Goal: Transaction & Acquisition: Book appointment/travel/reservation

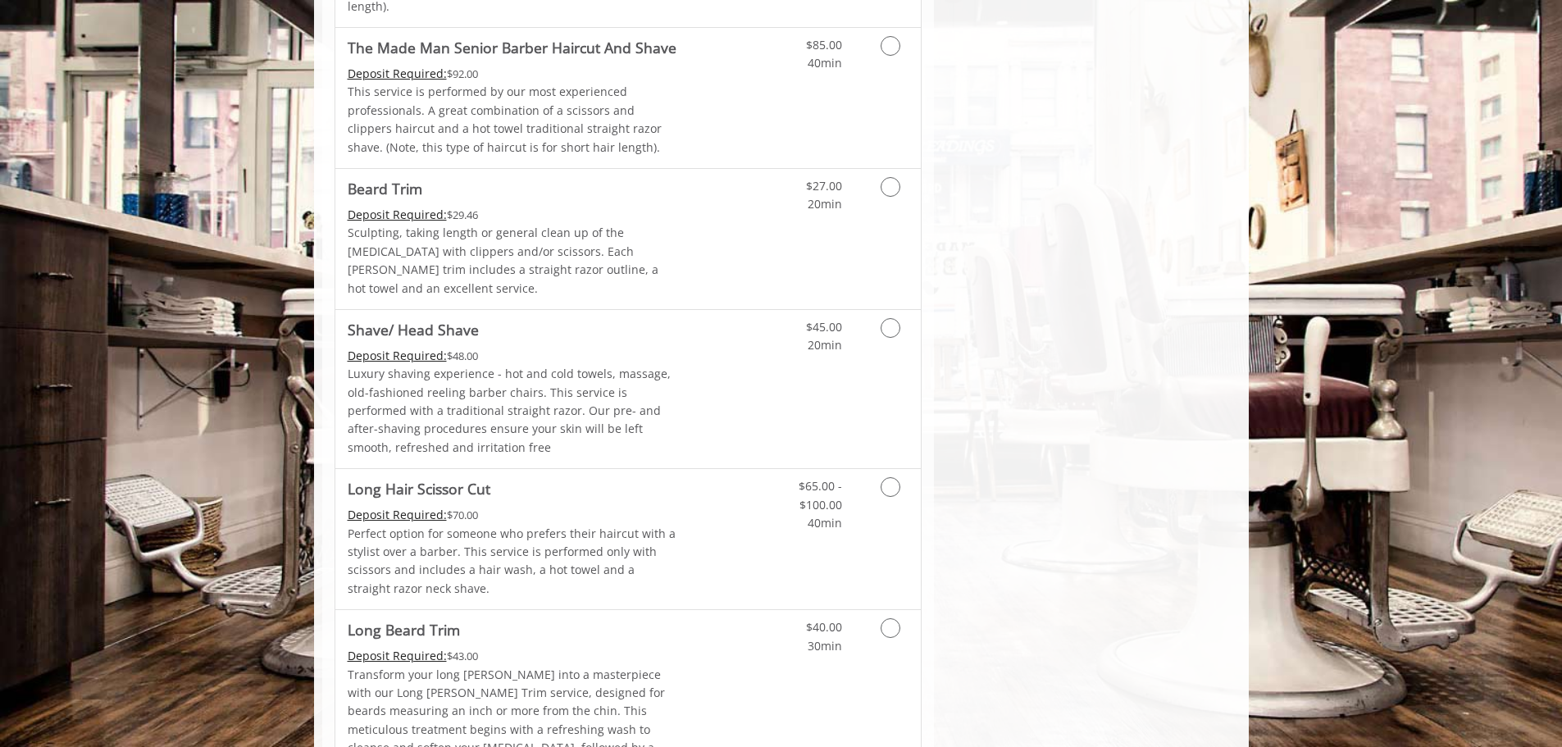
scroll to position [1688, 0]
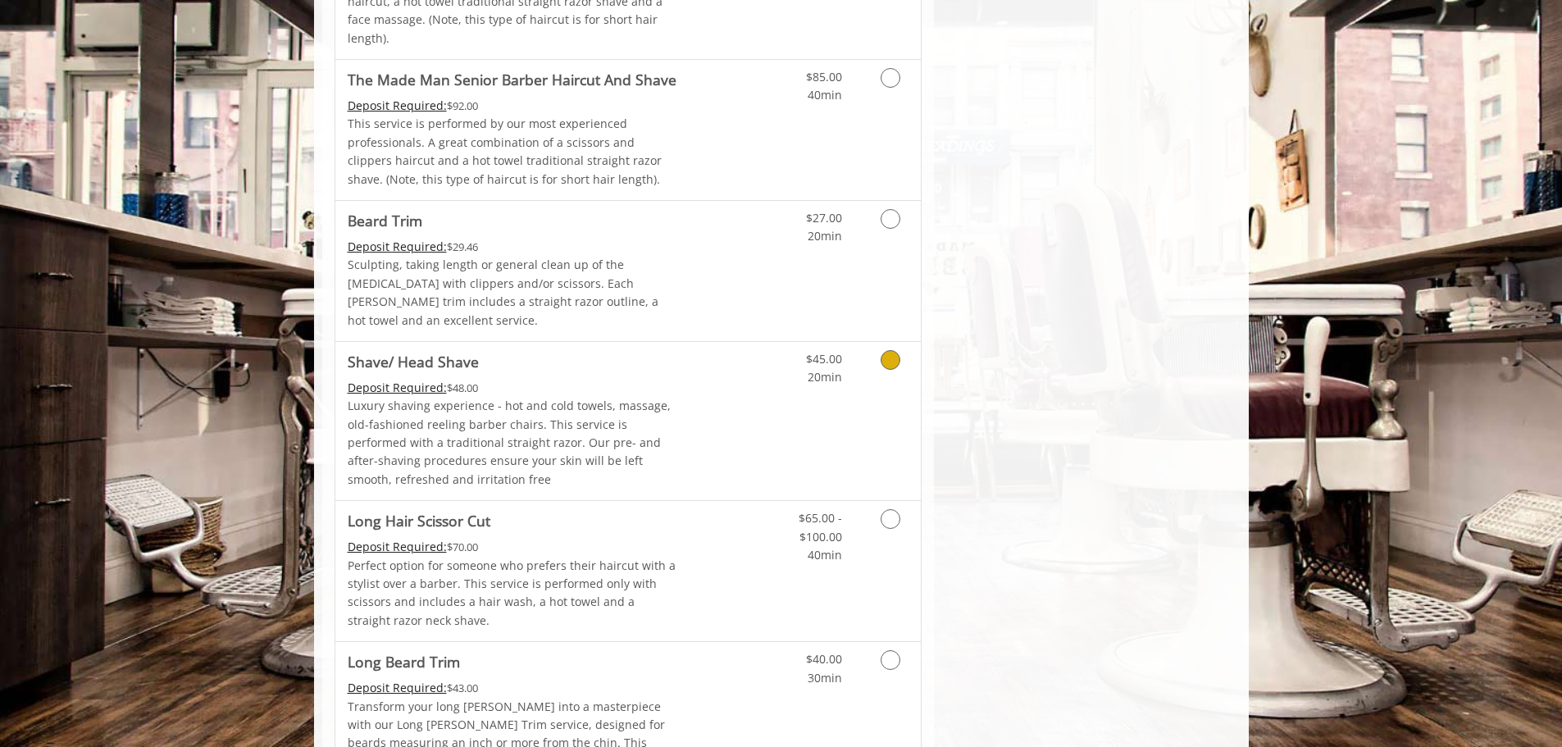
click at [887, 350] on icon "Grooming services" at bounding box center [891, 360] width 20 height 20
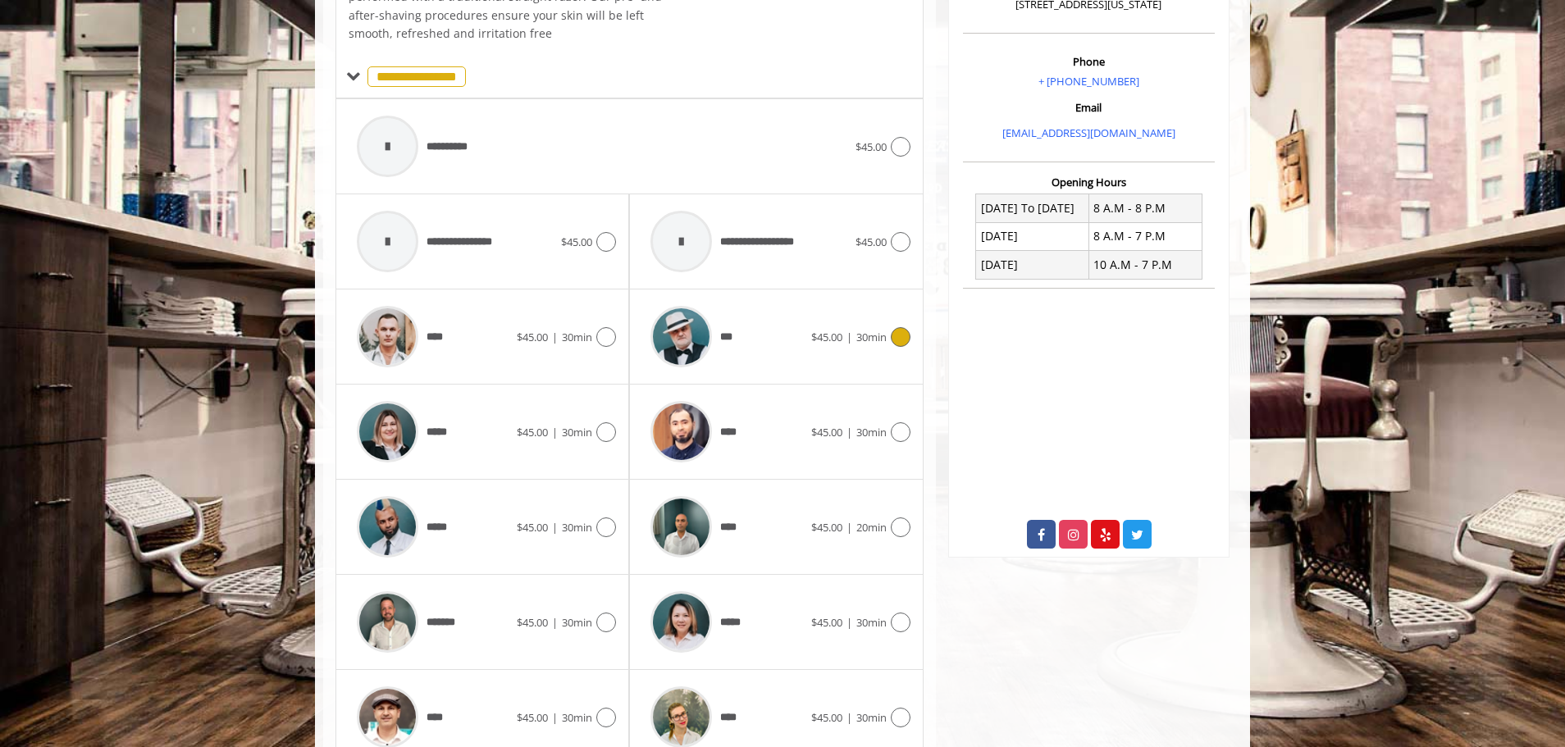
scroll to position [524, 0]
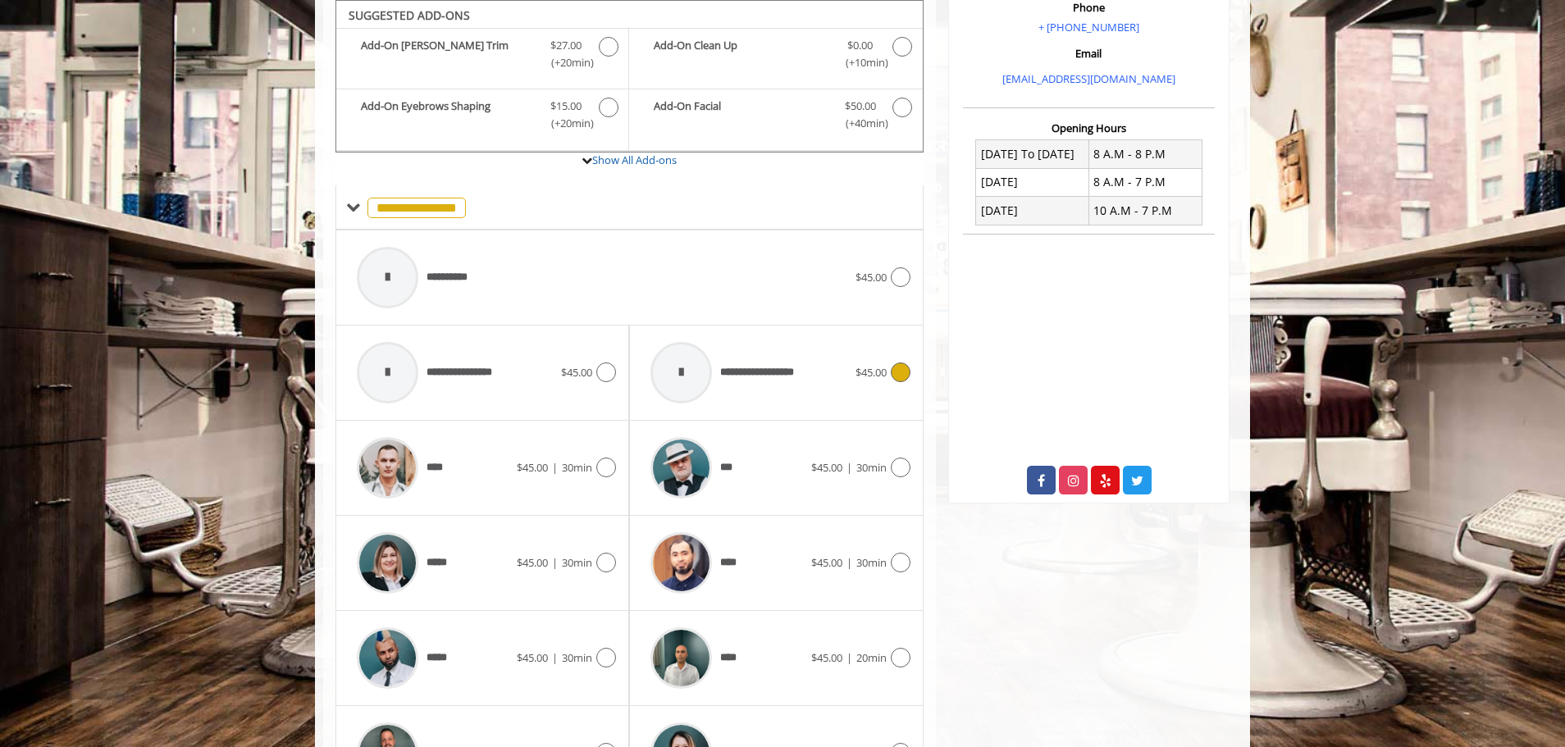
click at [895, 370] on icon at bounding box center [901, 372] width 20 height 20
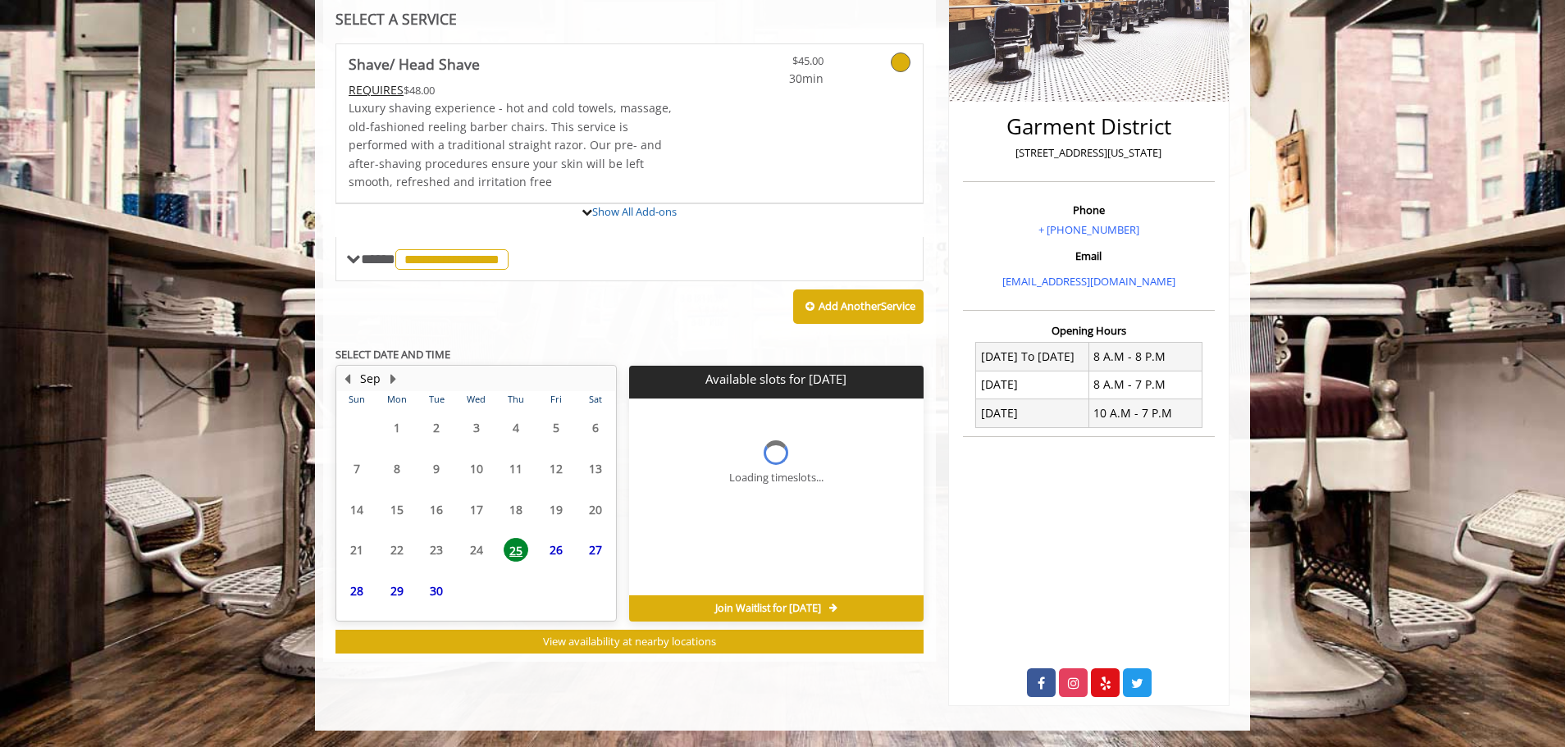
scroll to position [427, 0]
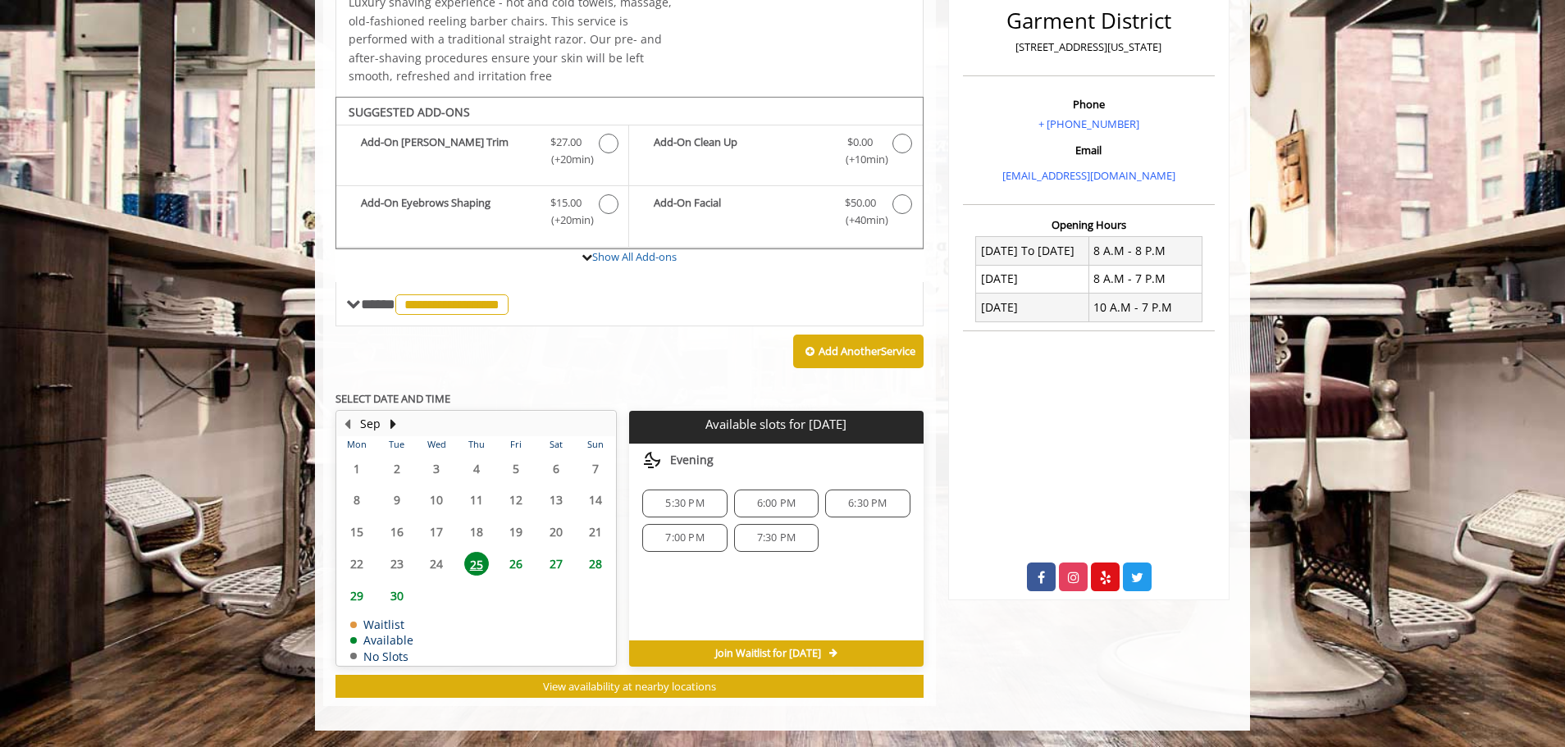
click at [465, 565] on span "25" at bounding box center [476, 564] width 25 height 24
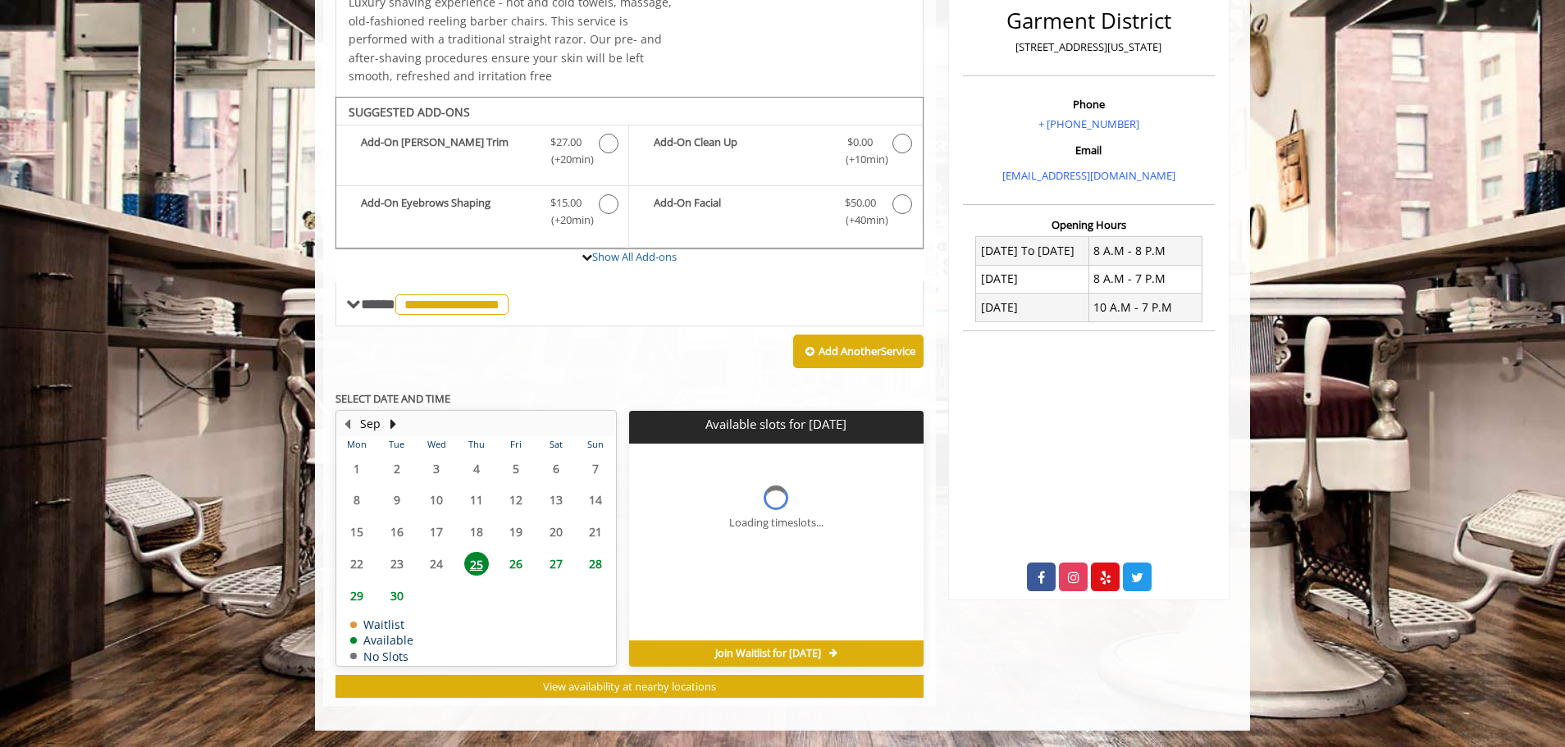
click at [465, 565] on span "25" at bounding box center [476, 564] width 25 height 24
drag, startPoint x: 465, startPoint y: 565, endPoint x: 504, endPoint y: 746, distance: 185.5
click at [500, 737] on html "Something went wrong! Try reload Main Menu . products Services Deals gift cards…" at bounding box center [782, 160] width 1565 height 1174
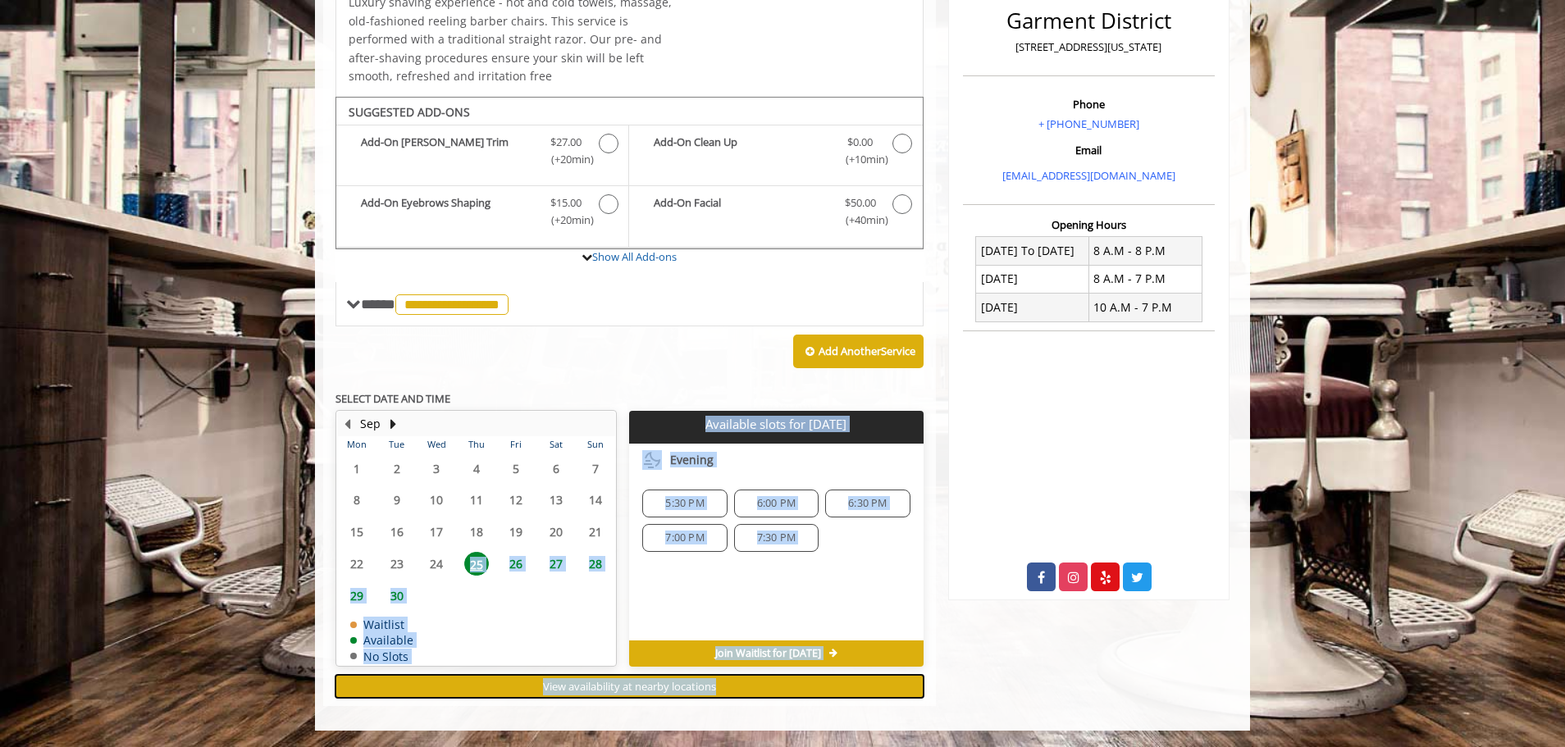
click at [576, 686] on span "View availability at nearby locations" at bounding box center [629, 686] width 173 height 15
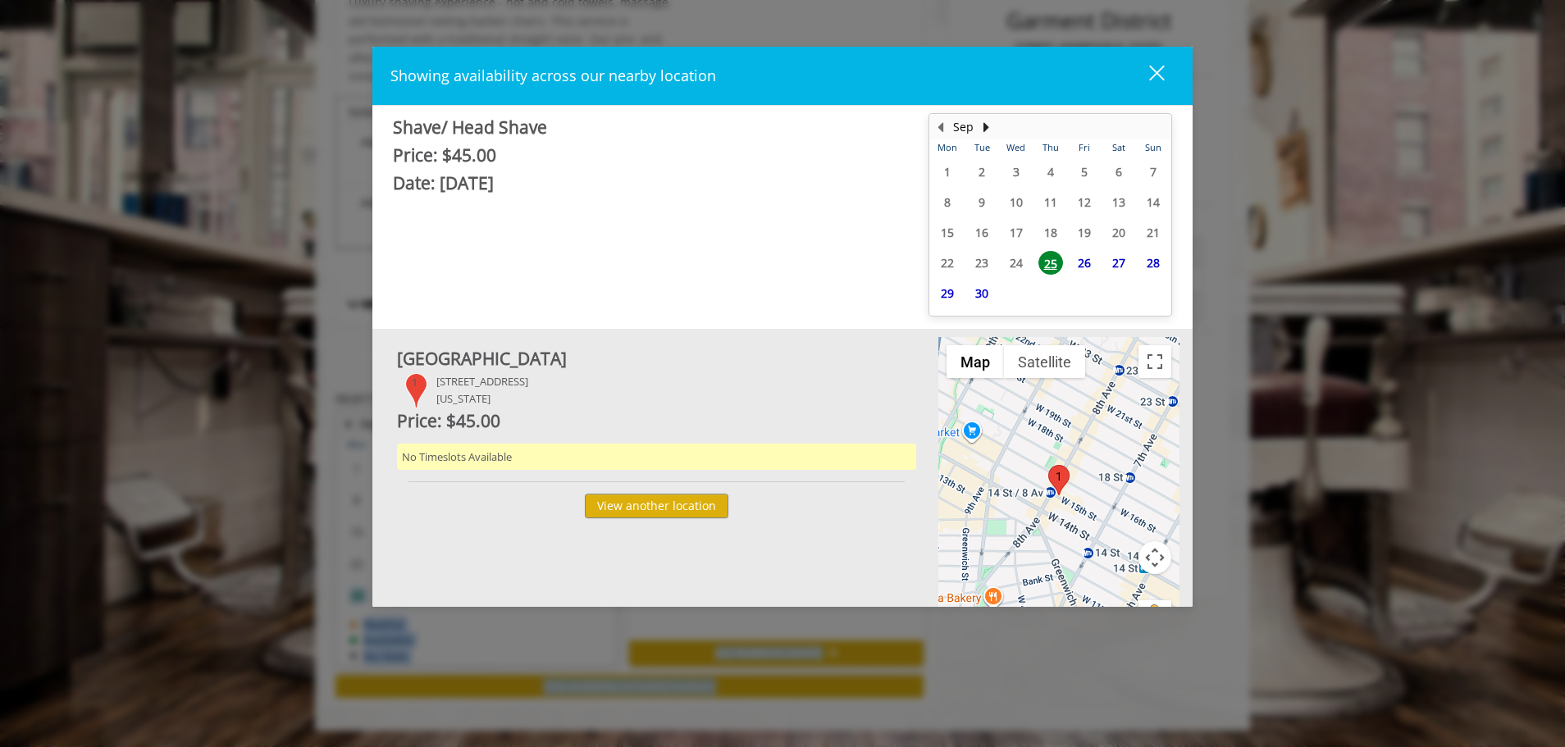
click at [1166, 71] on button "close" at bounding box center [1147, 76] width 56 height 34
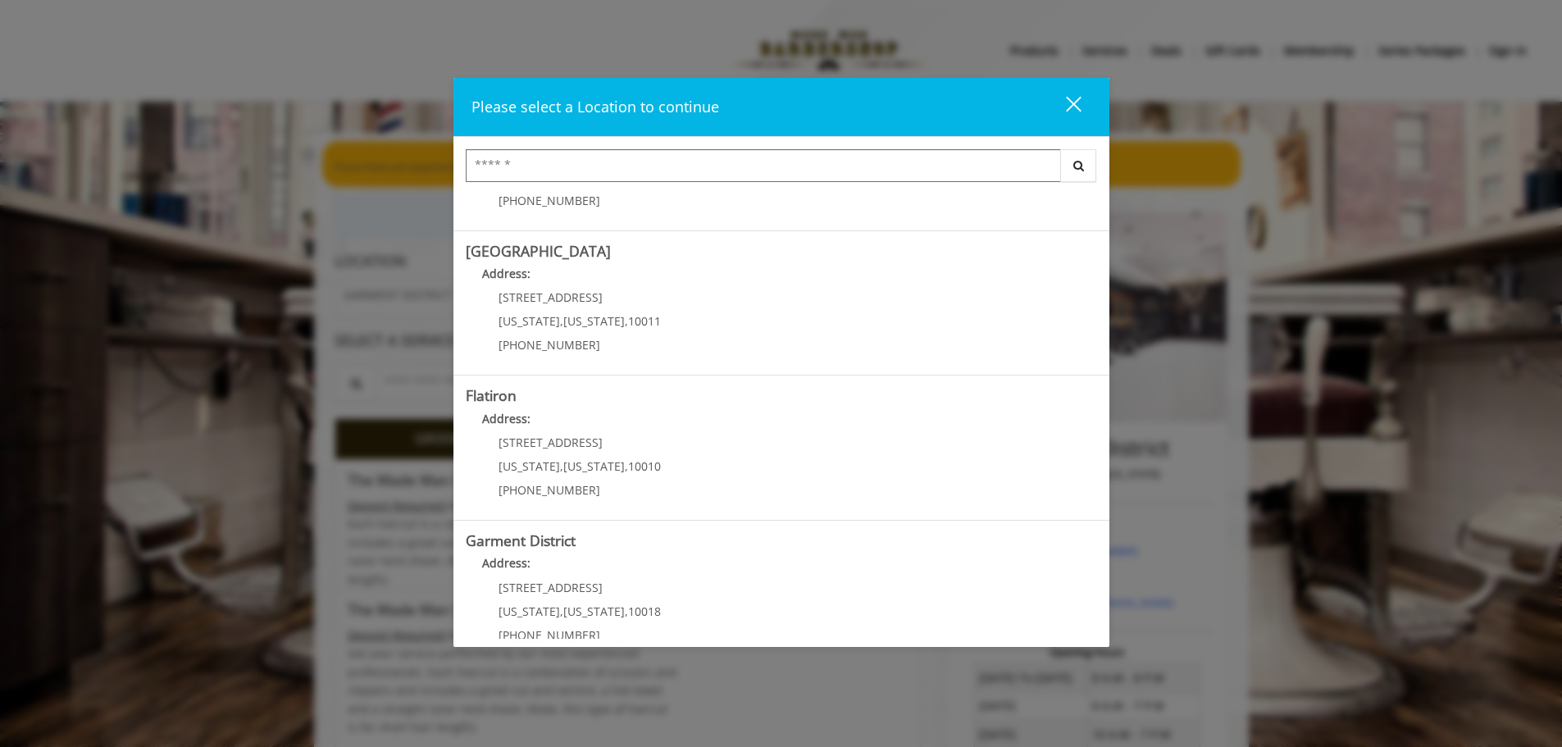
scroll to position [276, 0]
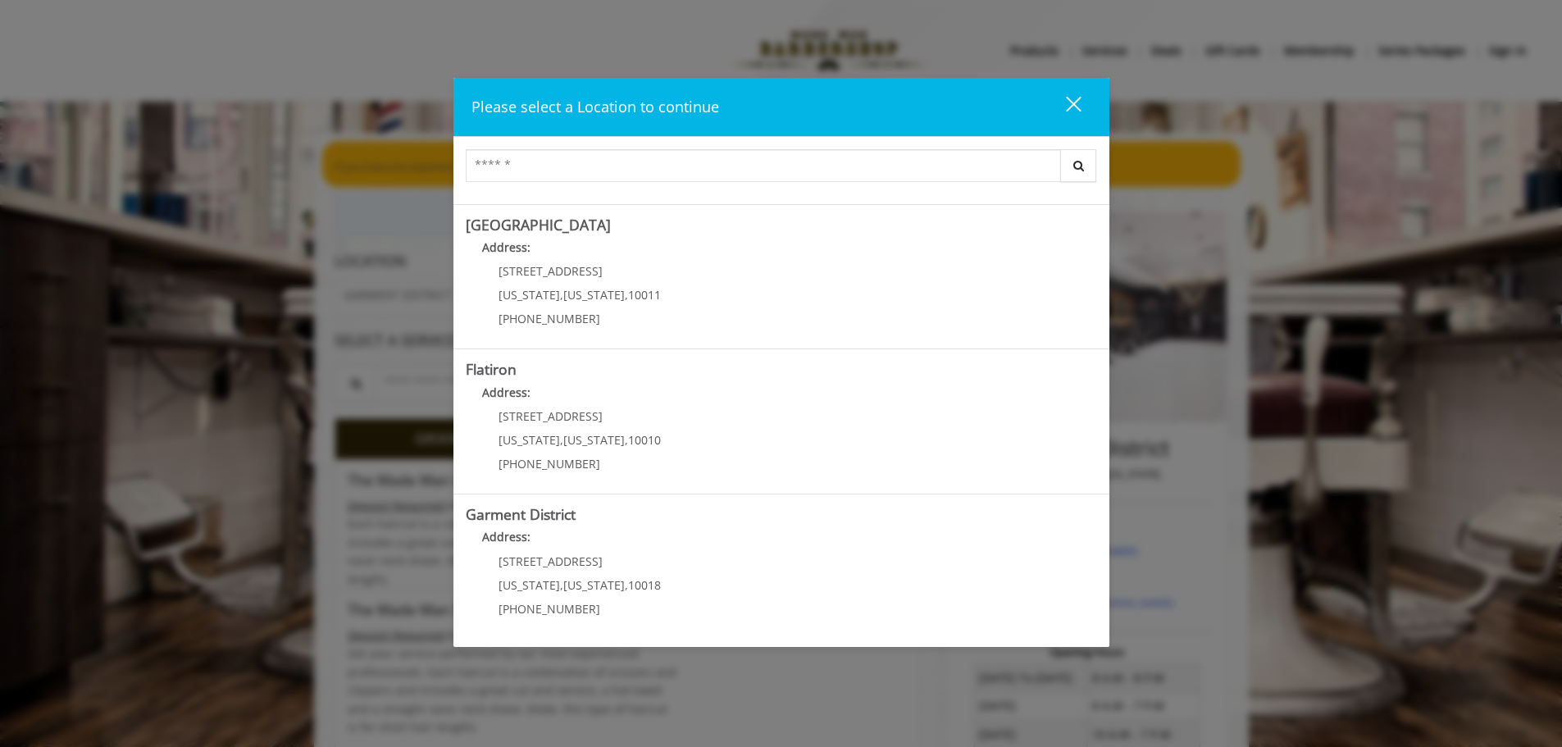
click at [1065, 108] on div "close" at bounding box center [1063, 107] width 33 height 25
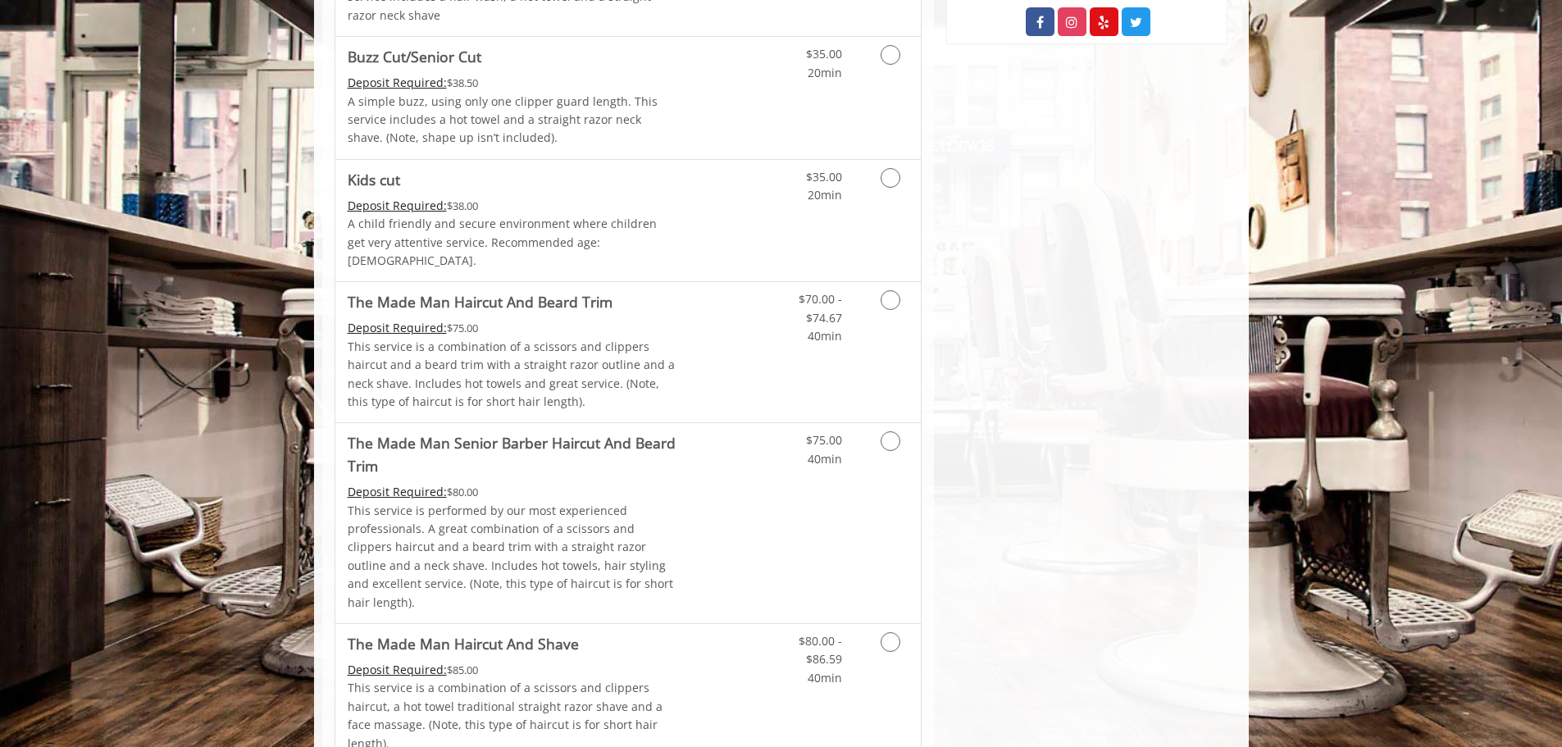
scroll to position [984, 0]
click at [979, 628] on div "[GEOGRAPHIC_DATA][STREET_ADDRESS][US_STATE] Phone + [PHONE_NUMBER] Email [EMAIL…" at bounding box center [1087, 677] width 306 height 2932
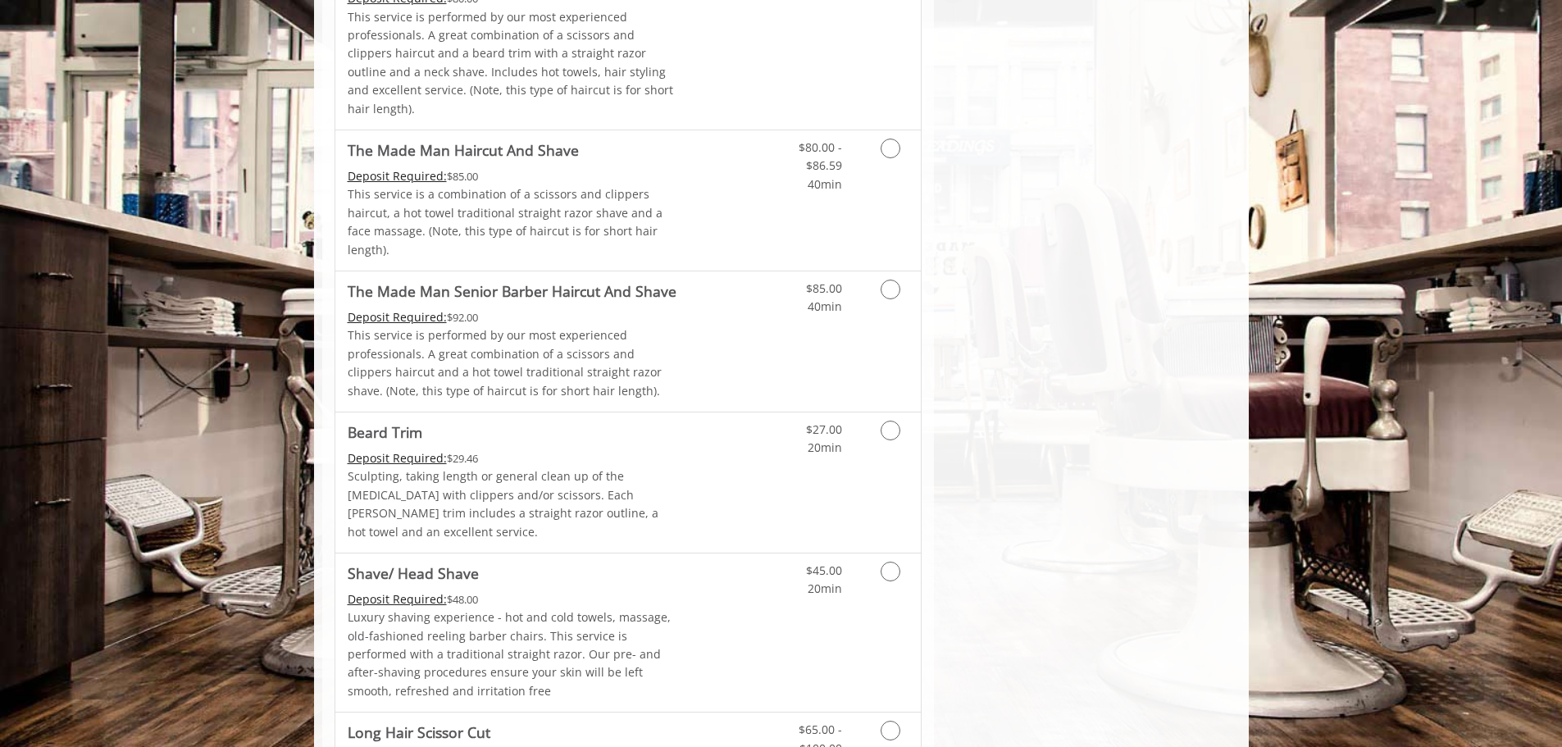
scroll to position [1542, 0]
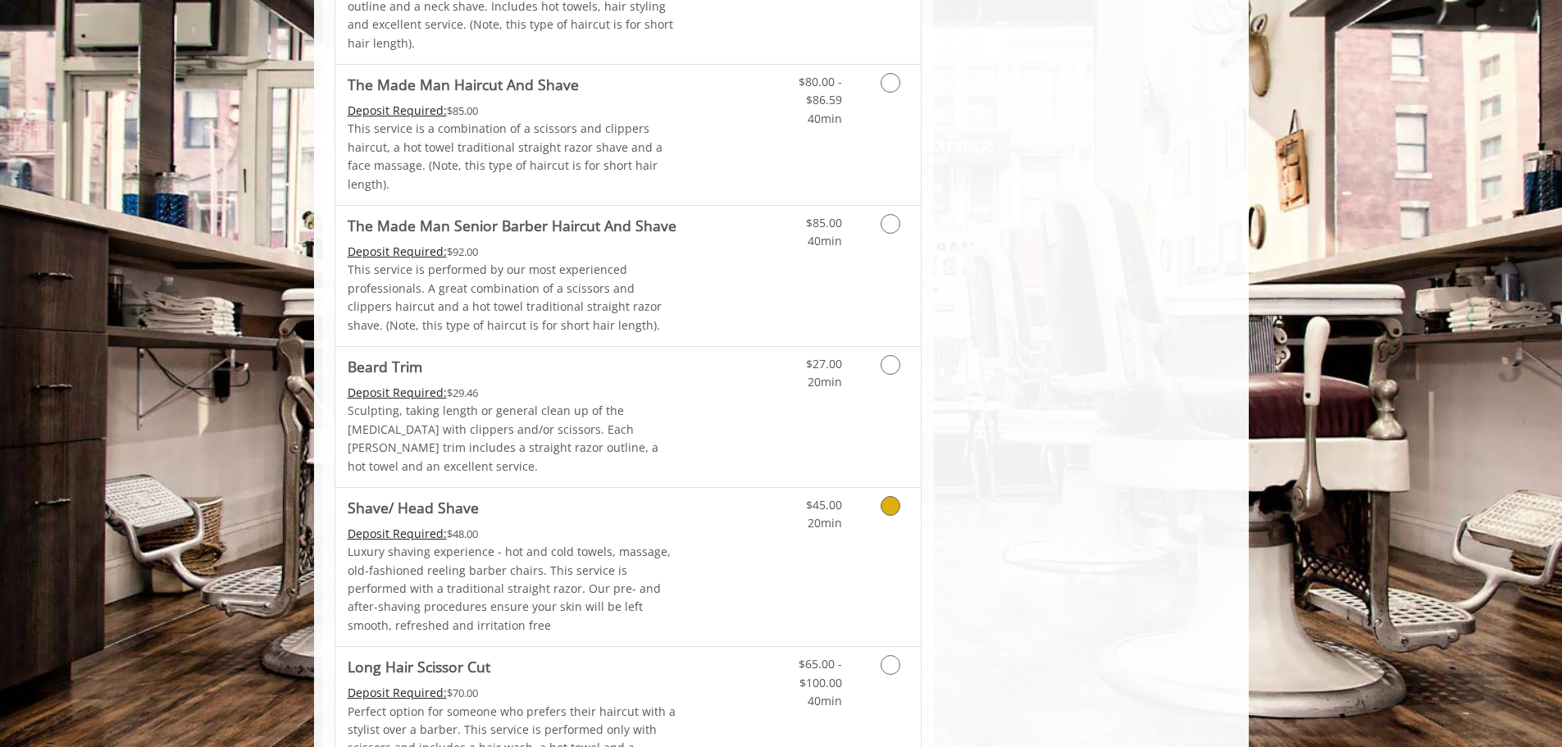
click at [882, 496] on icon "Grooming services" at bounding box center [891, 506] width 20 height 20
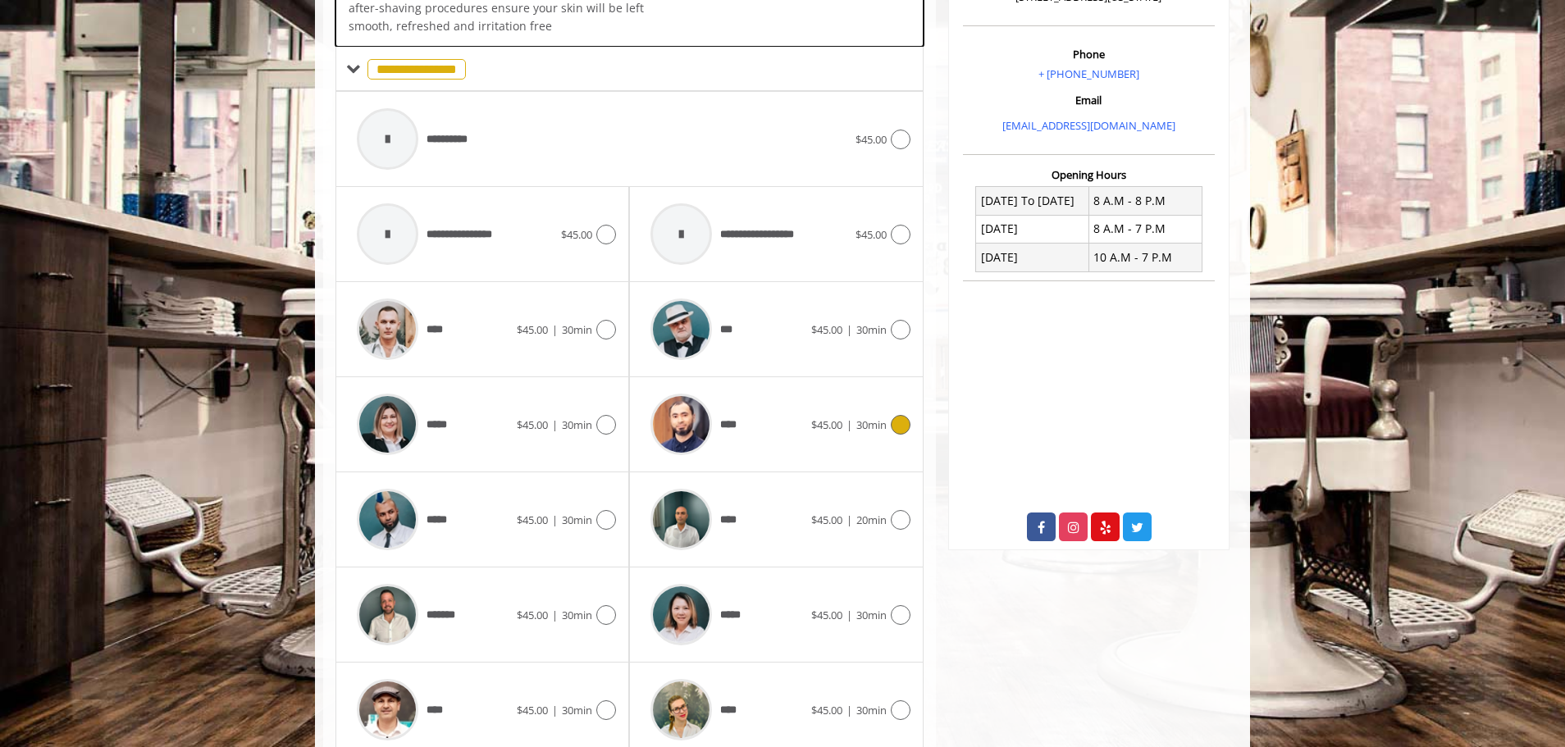
scroll to position [524, 0]
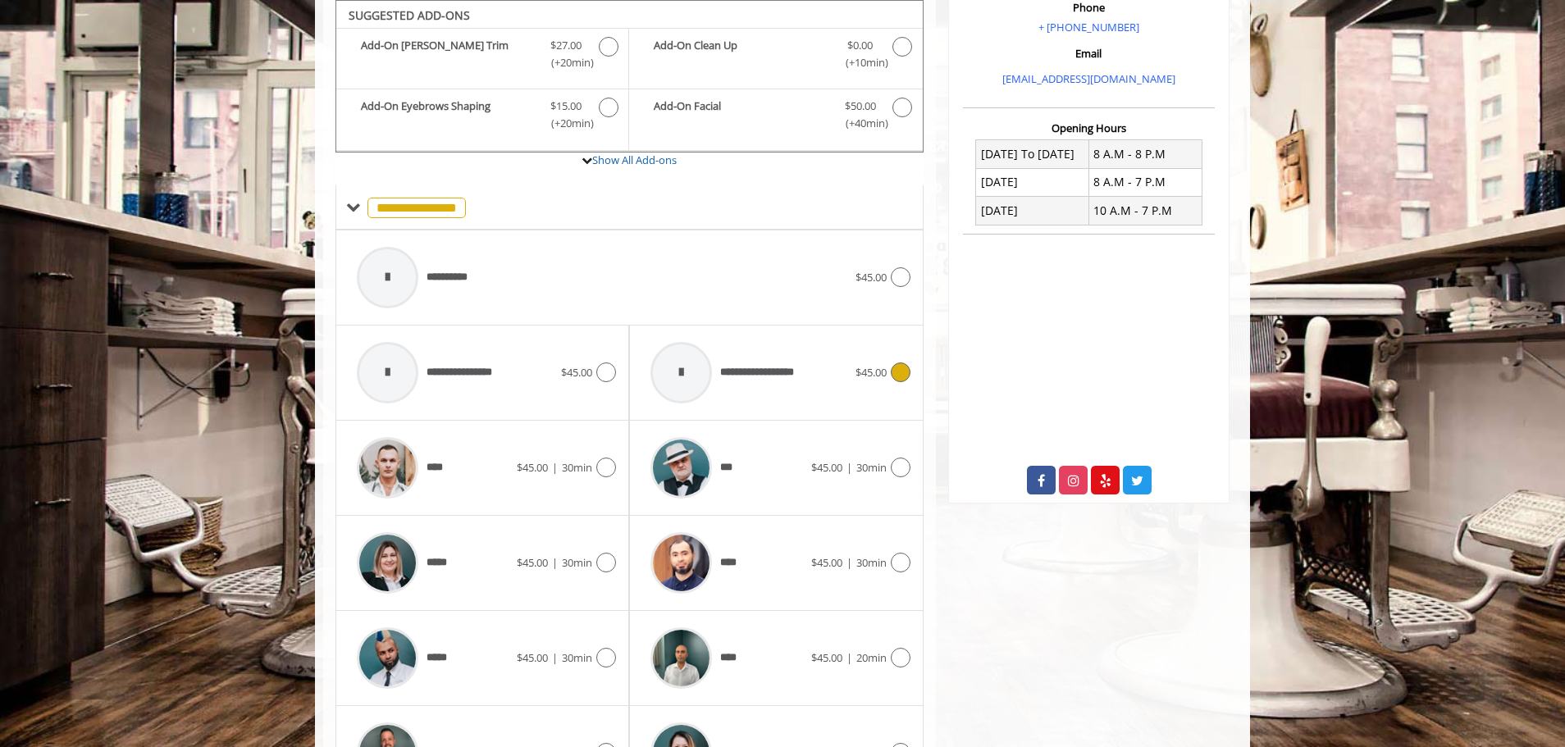
click at [896, 380] on icon at bounding box center [901, 372] width 20 height 20
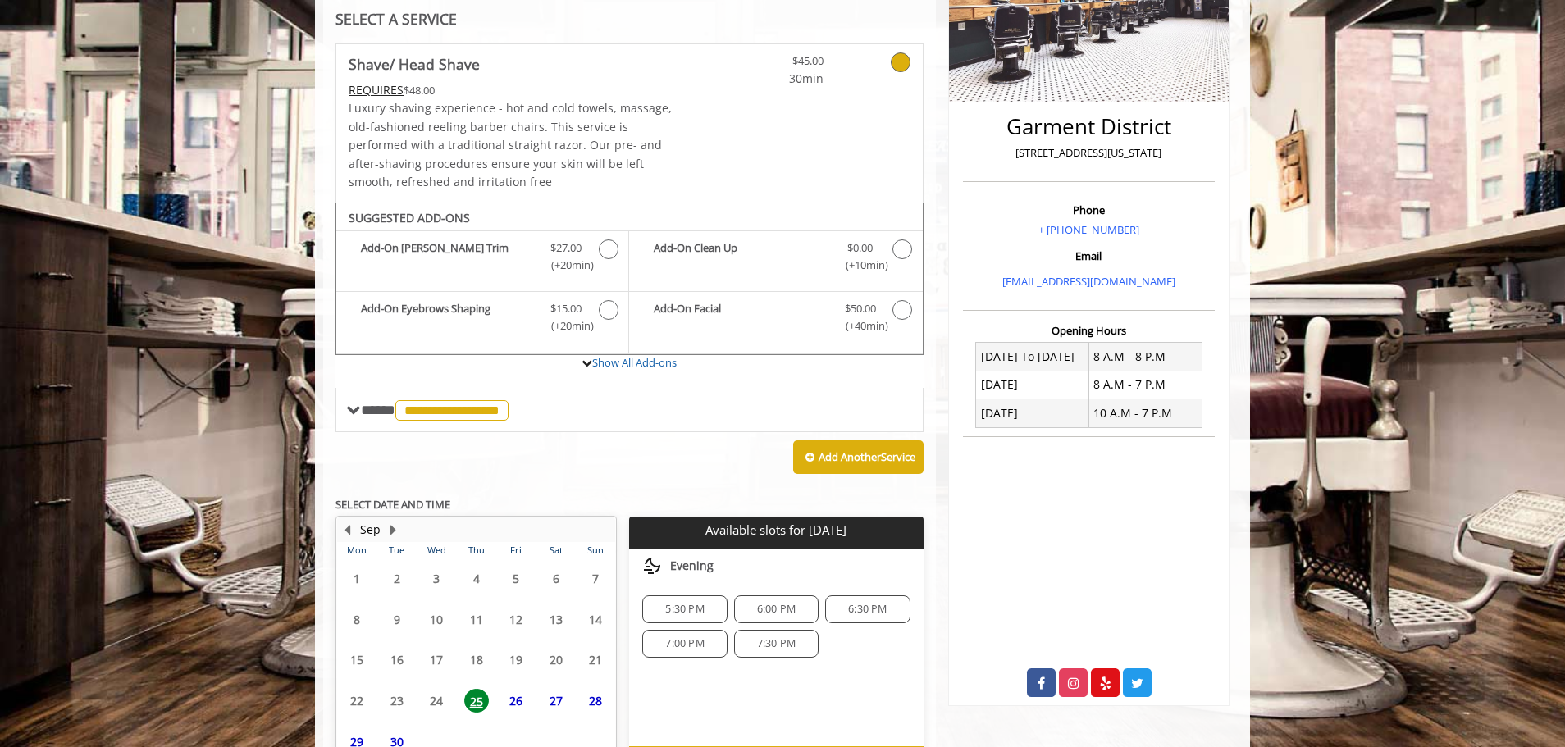
scroll to position [427, 0]
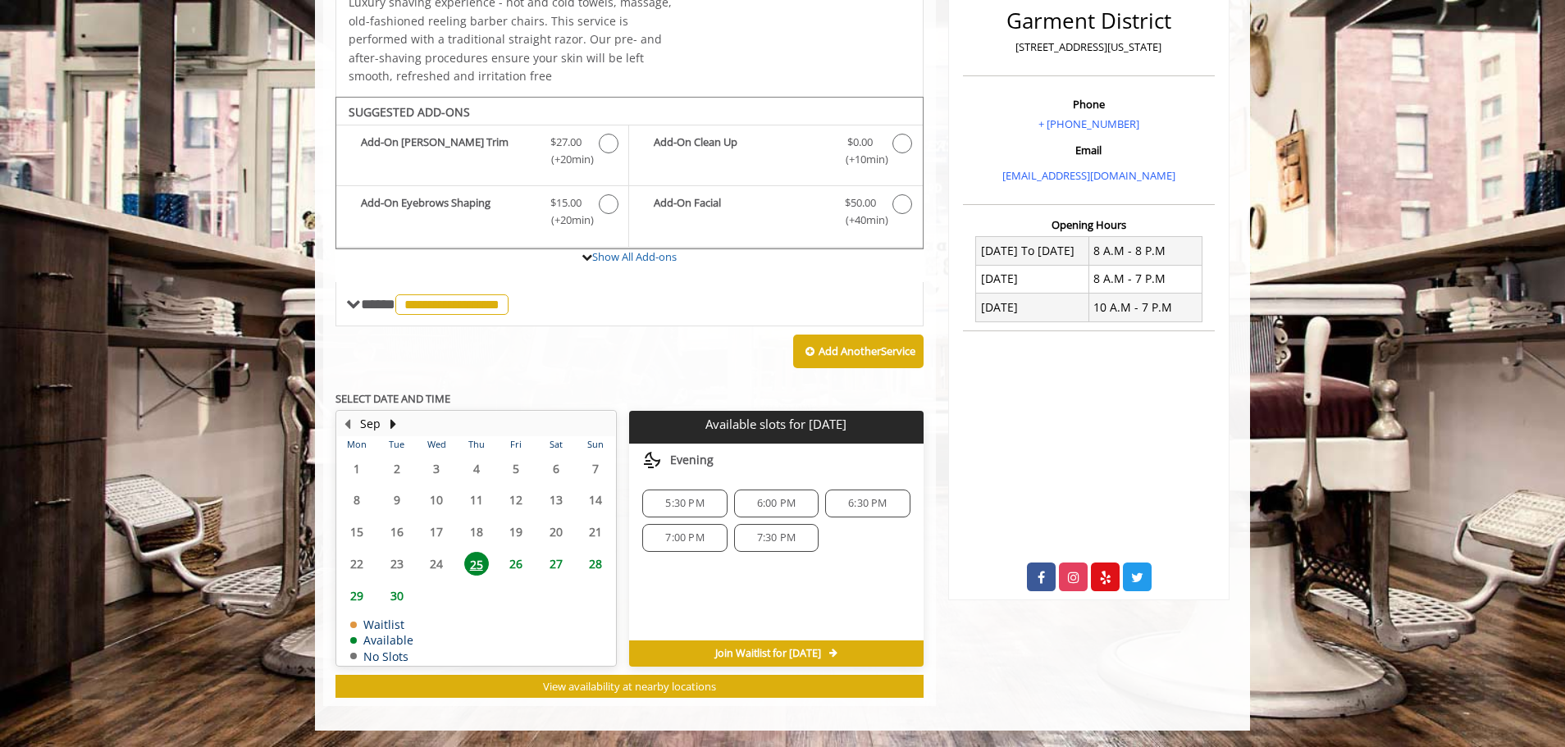
click at [750, 653] on span "Join Waitlist for [DATE]" at bounding box center [768, 653] width 106 height 13
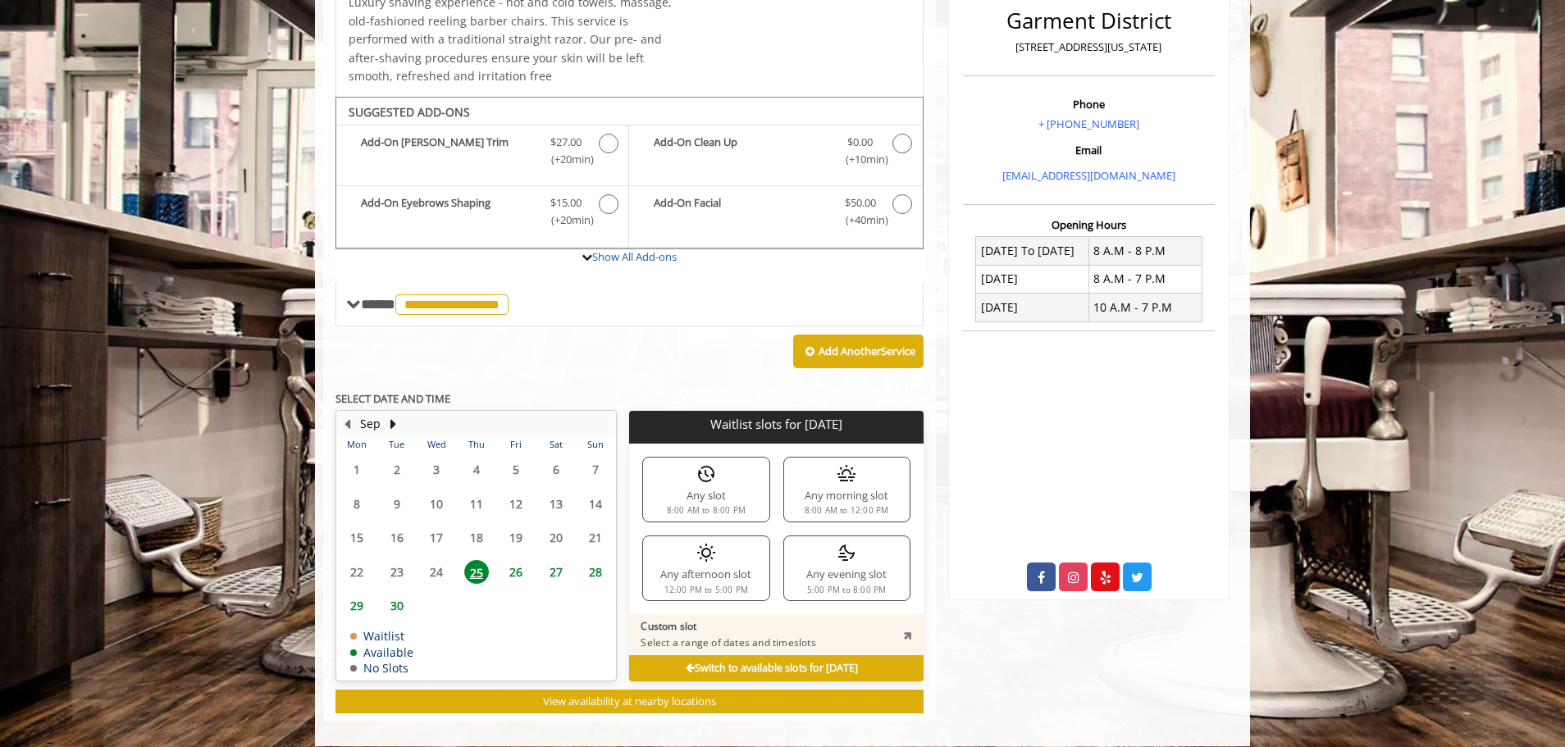
click at [730, 493] on div "Any slot 8:00 AM to 8:00 PM" at bounding box center [705, 490] width 127 height 66
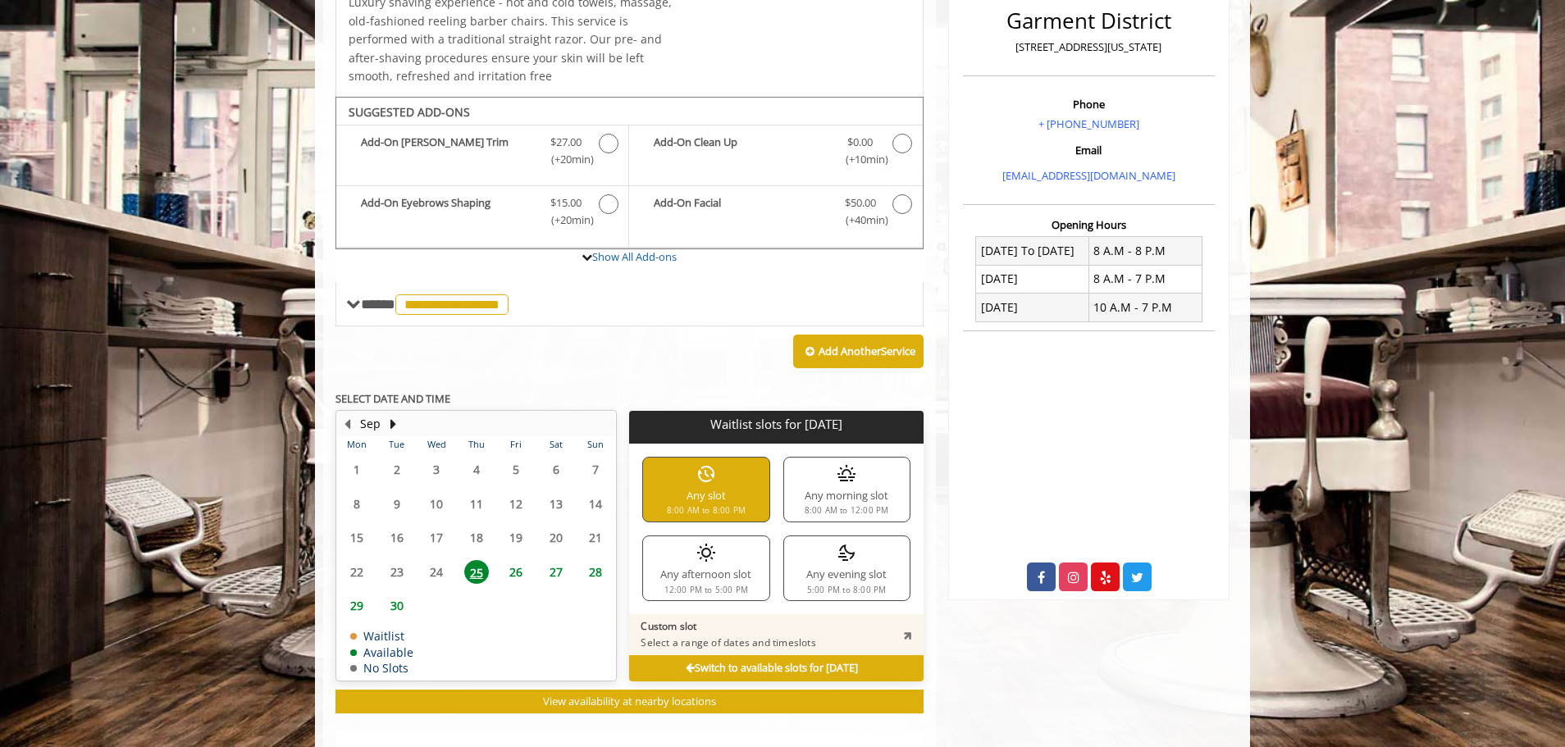
click at [730, 493] on div "Any slot 8:00 AM to 8:00 PM" at bounding box center [705, 490] width 127 height 66
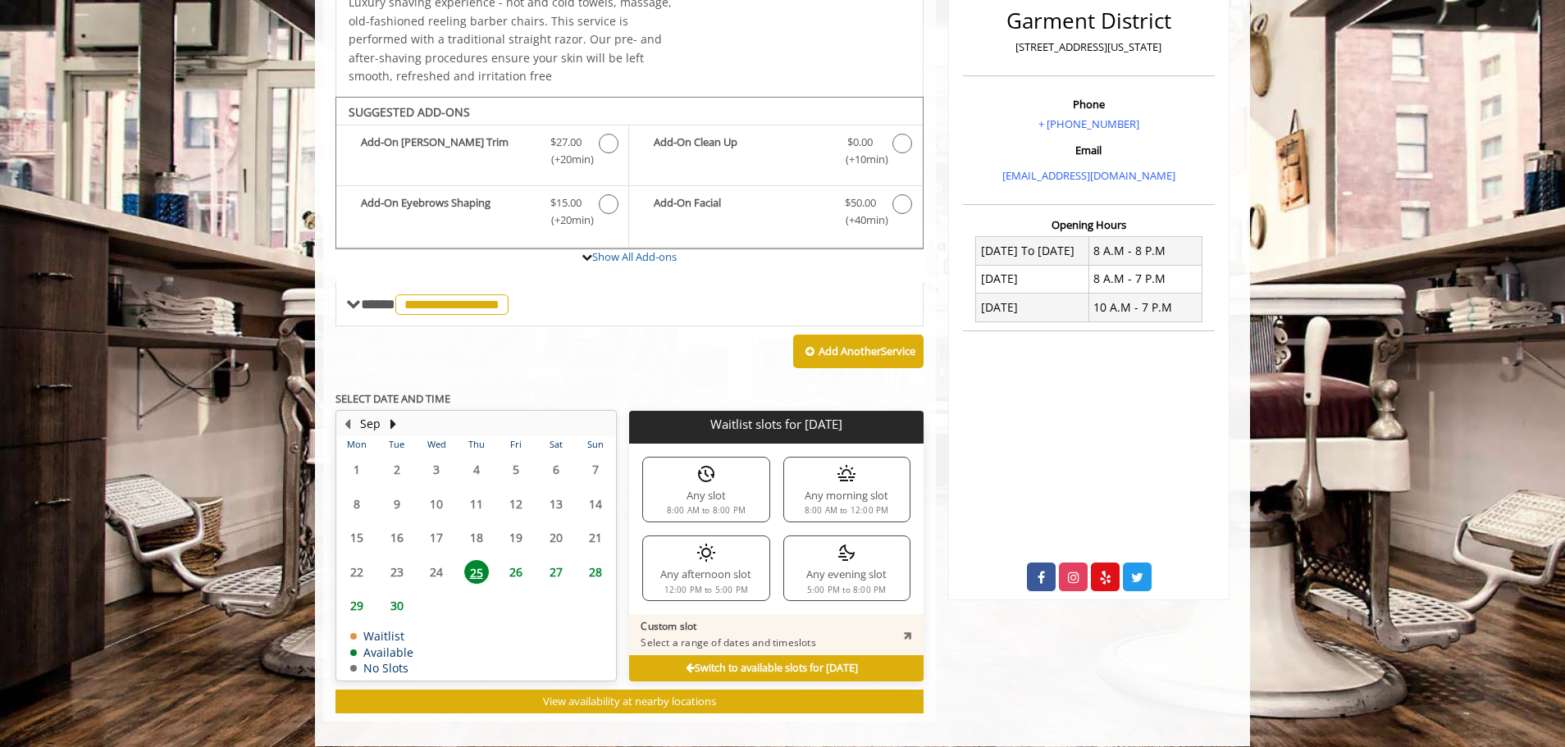
click at [730, 493] on div "Any slot 8:00 AM to 8:00 PM" at bounding box center [705, 490] width 127 height 66
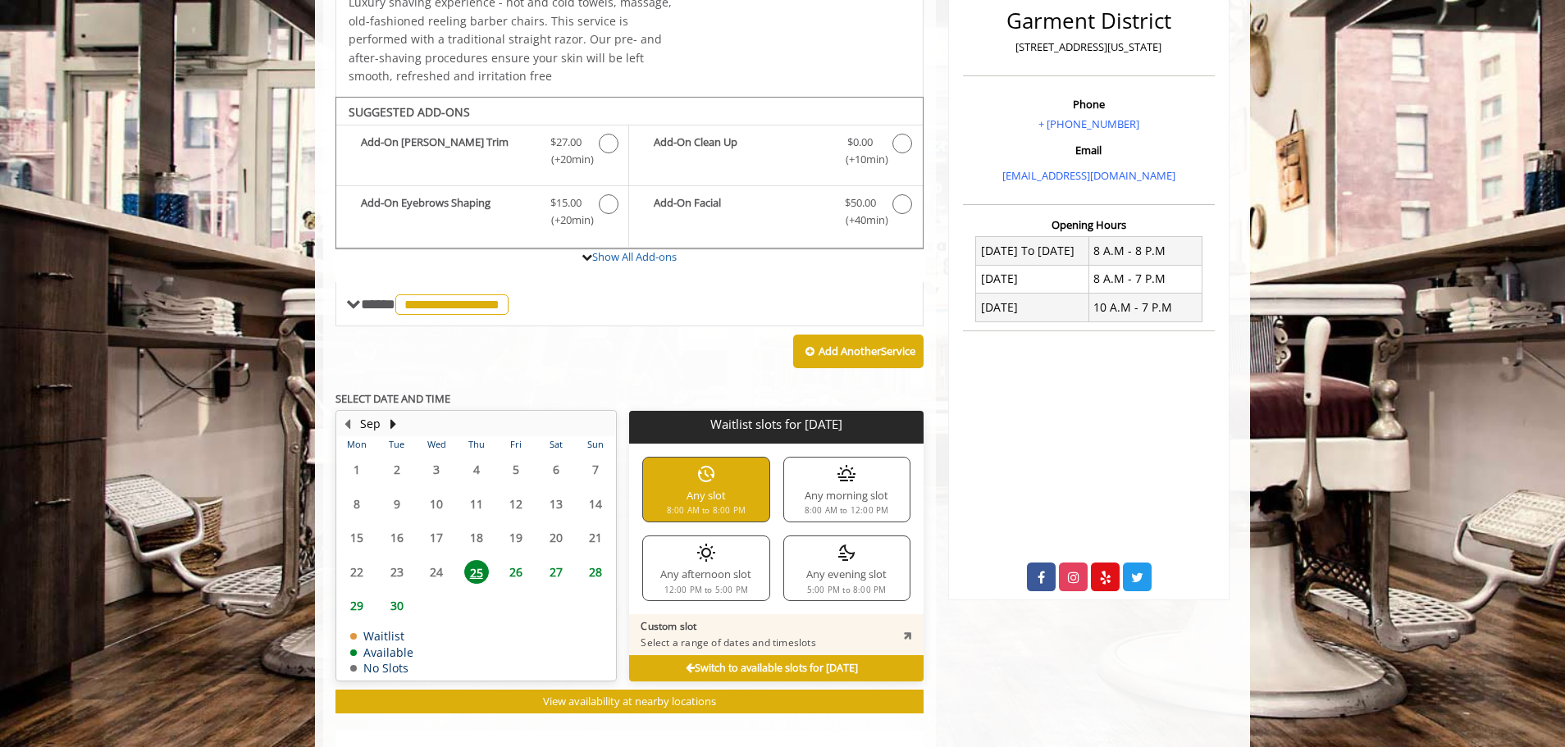
click at [894, 665] on div "Switch to available slots for [DATE]" at bounding box center [776, 668] width 294 height 26
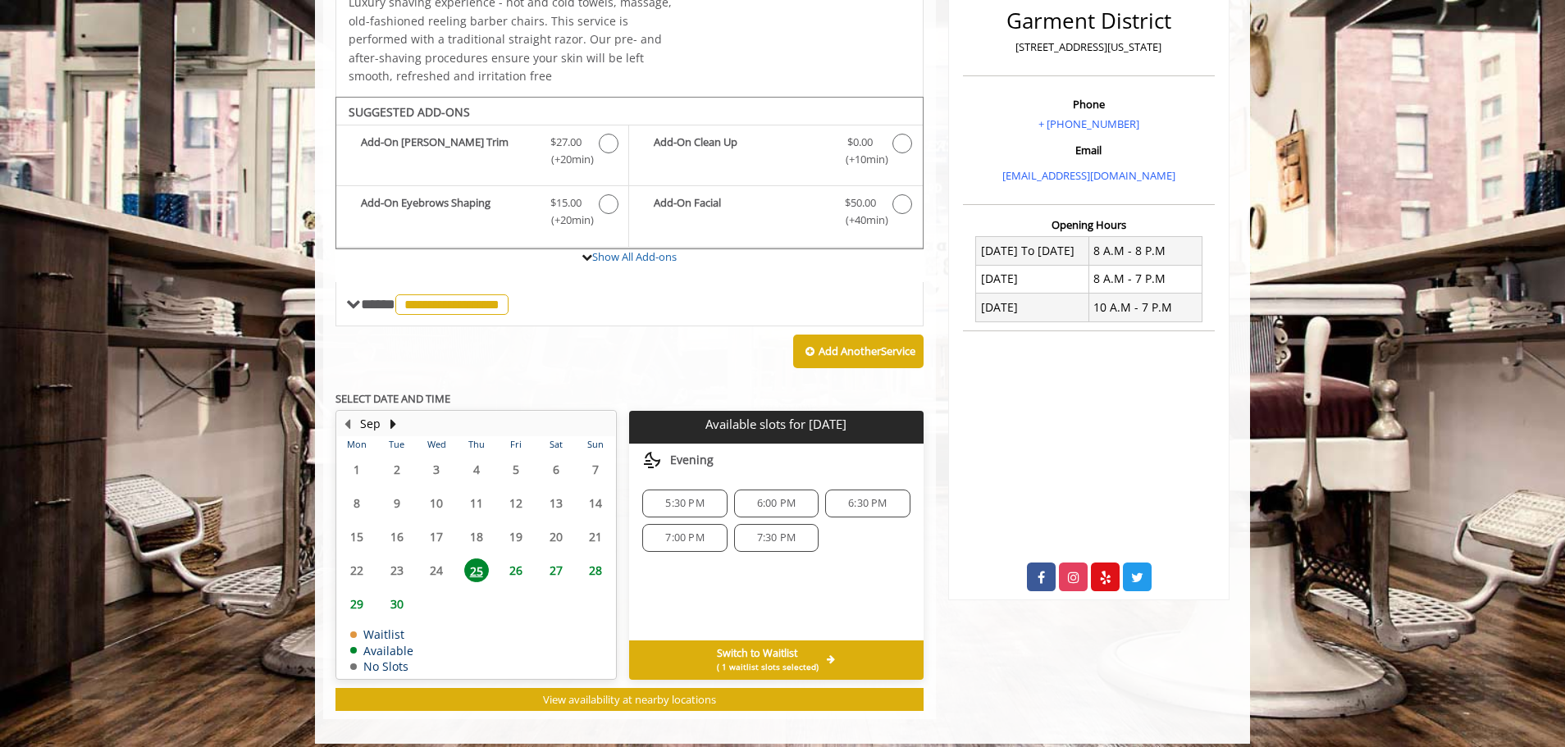
click at [740, 666] on span "( 1 waitlist slots selected)" at bounding box center [768, 666] width 102 height 13
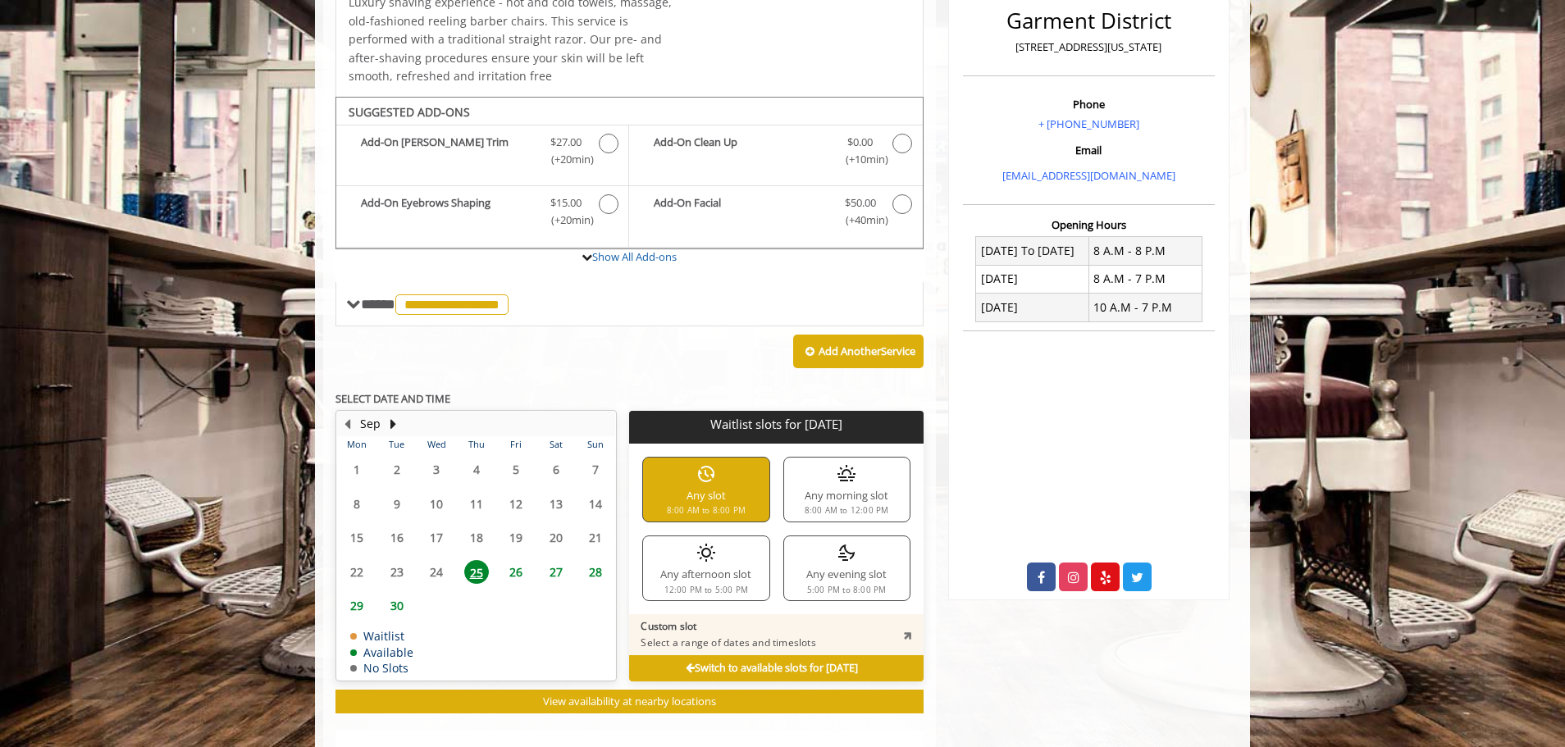
click at [704, 571] on div "Any afternoon slot 12:00 PM to 5:00 PM" at bounding box center [705, 569] width 127 height 66
click at [976, 664] on div "[GEOGRAPHIC_DATA][STREET_ADDRESS][US_STATE] Phone + [PHONE_NUMBER] Email [EMAIL…" at bounding box center [1089, 438] width 306 height 1341
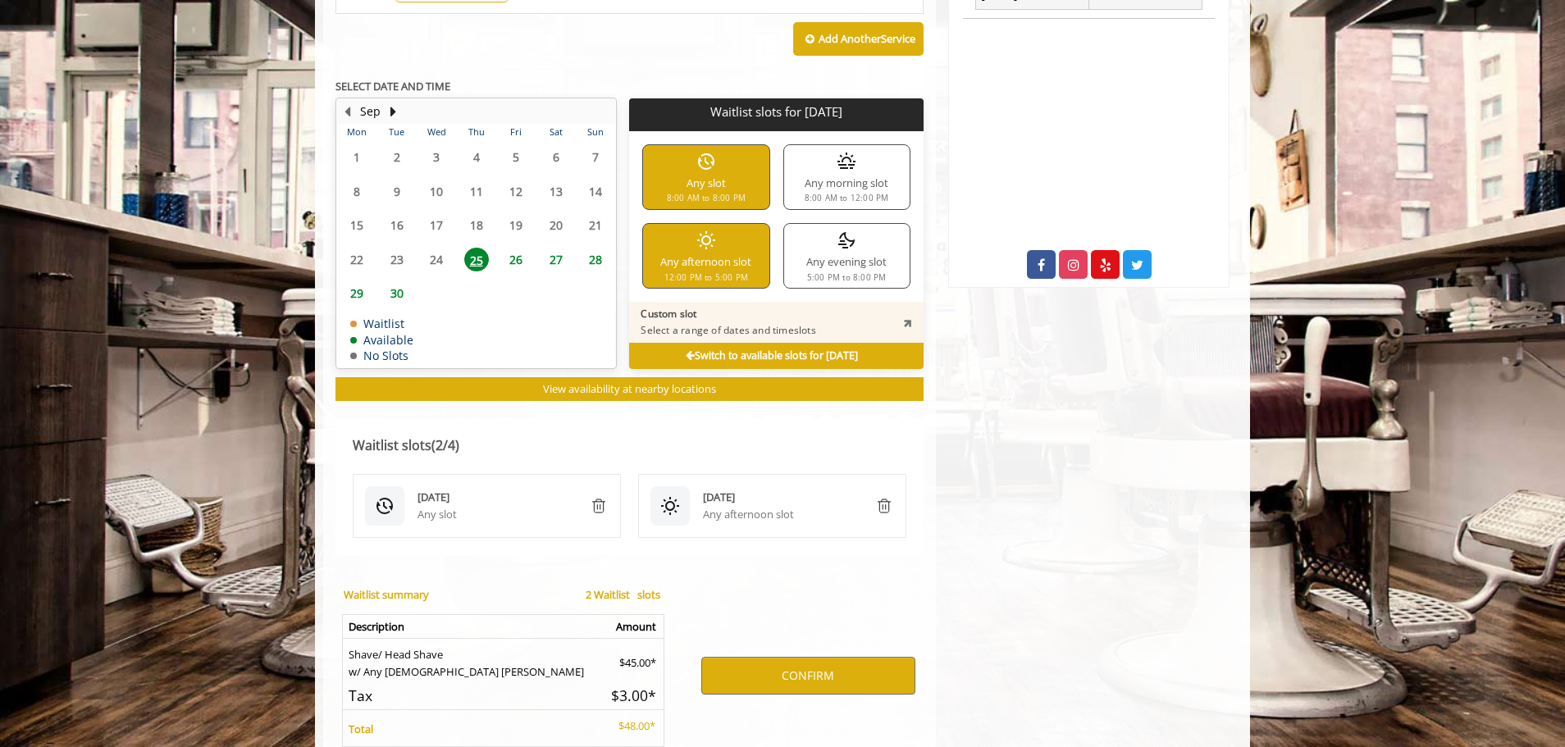
scroll to position [829, 0]
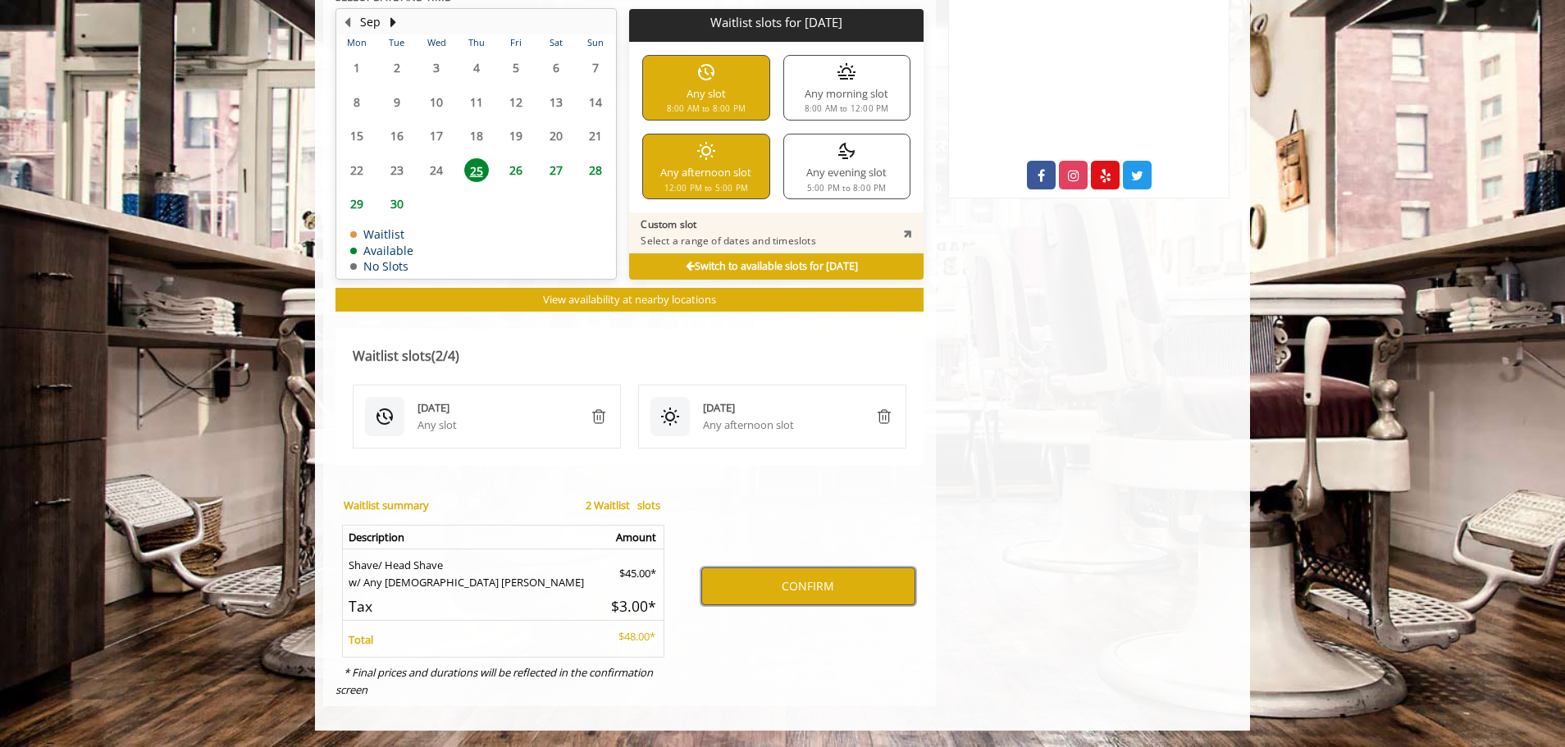
click at [782, 575] on button "CONFIRM" at bounding box center [808, 587] width 214 height 38
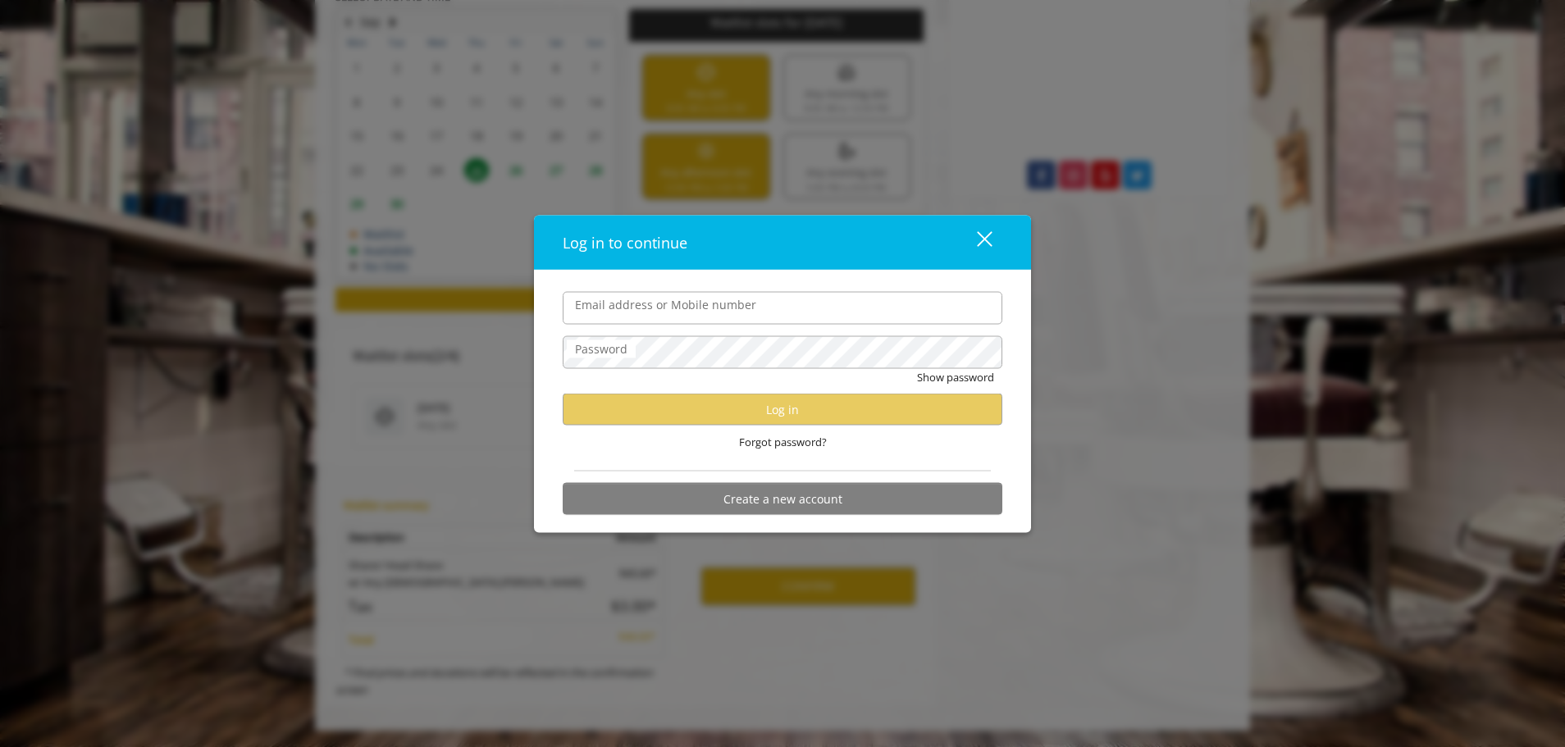
click at [731, 303] on input "Email address or Mobile number" at bounding box center [783, 307] width 440 height 33
type input "**********"
drag, startPoint x: 806, startPoint y: 315, endPoint x: 394, endPoint y: 325, distance: 411.8
click at [394, 325] on div "**********" at bounding box center [782, 373] width 1565 height 747
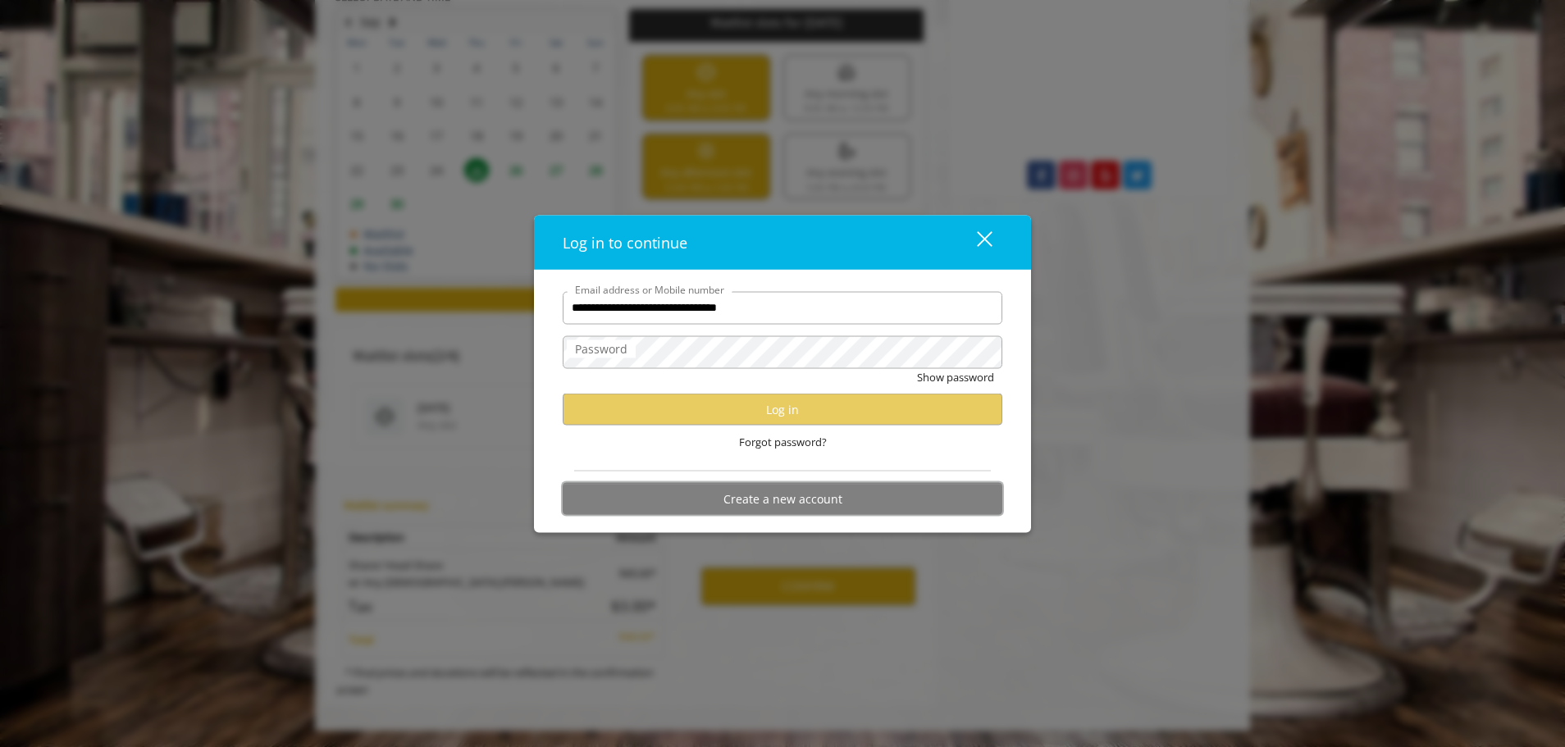
click at [692, 491] on button "Create a new account" at bounding box center [783, 499] width 440 height 32
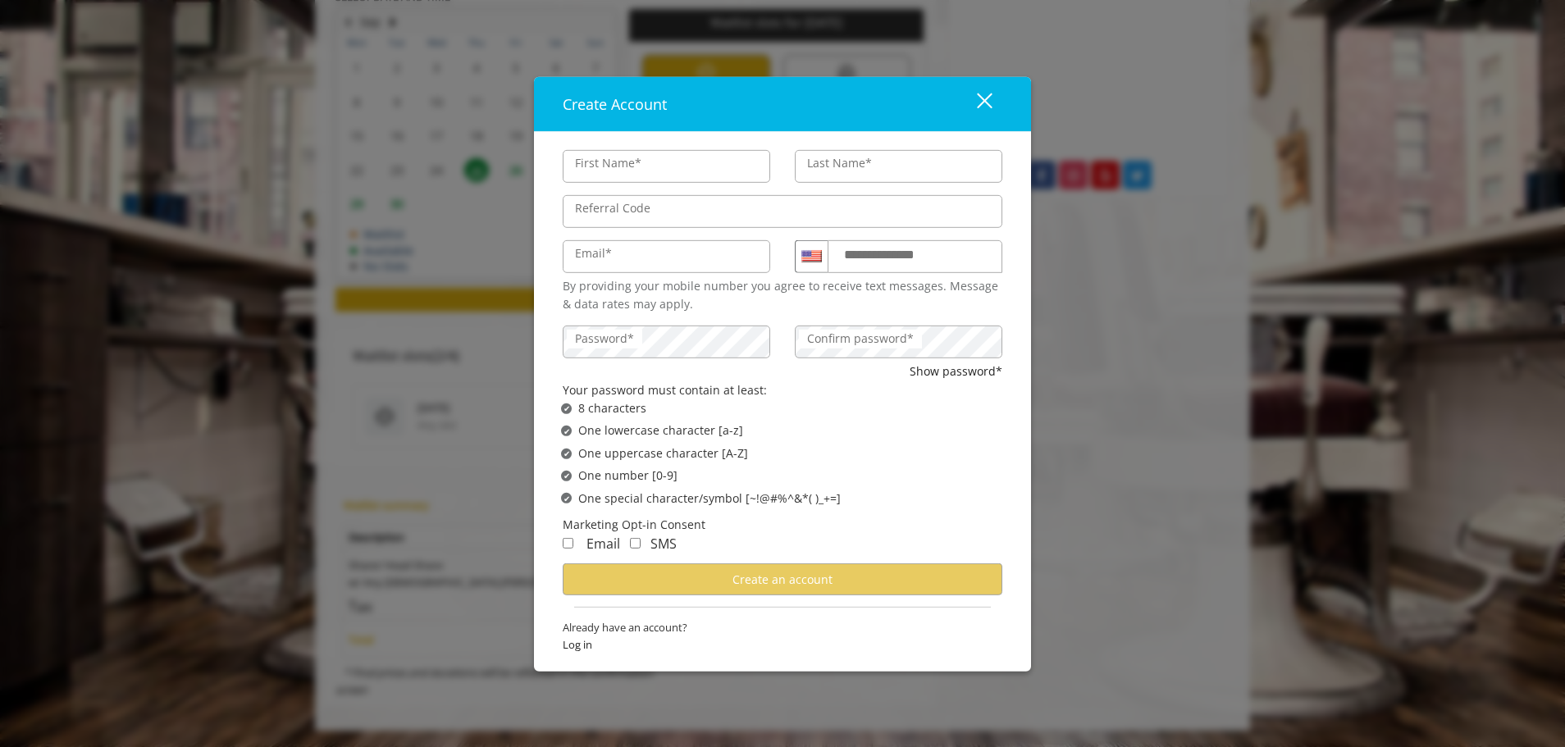
click at [662, 162] on input "First Name*" at bounding box center [666, 165] width 207 height 33
click at [662, 166] on input "First Name*" at bounding box center [666, 165] width 207 height 33
type input "*"
type input "*****"
click at [841, 164] on label "Last Name*" at bounding box center [839, 162] width 81 height 18
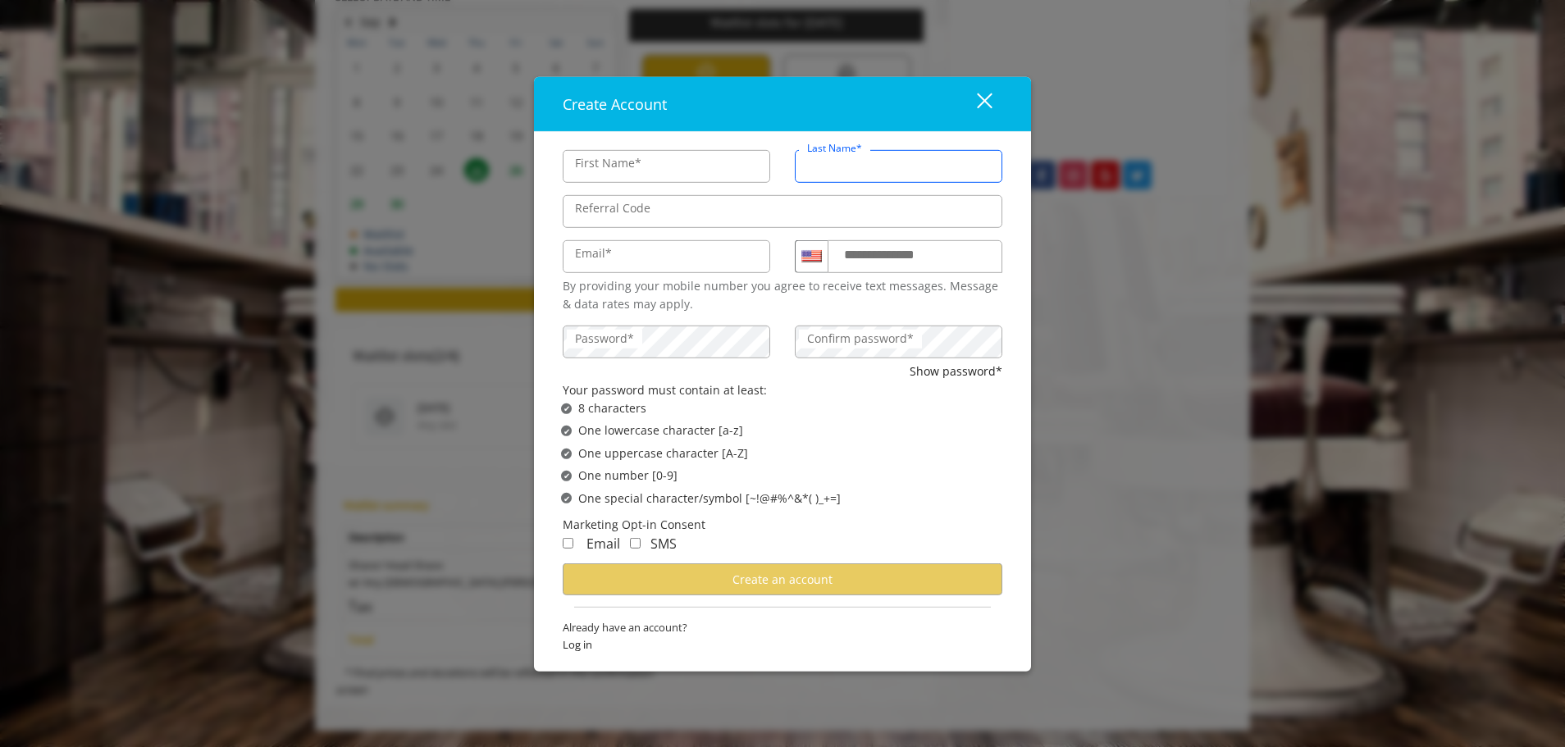
click at [841, 164] on input "Last Name*" at bounding box center [898, 165] width 207 height 33
type input "*"
type input "*******"
click at [781, 230] on div "Referral Code" at bounding box center [782, 208] width 464 height 45
click at [696, 252] on input "Email*" at bounding box center [666, 255] width 207 height 33
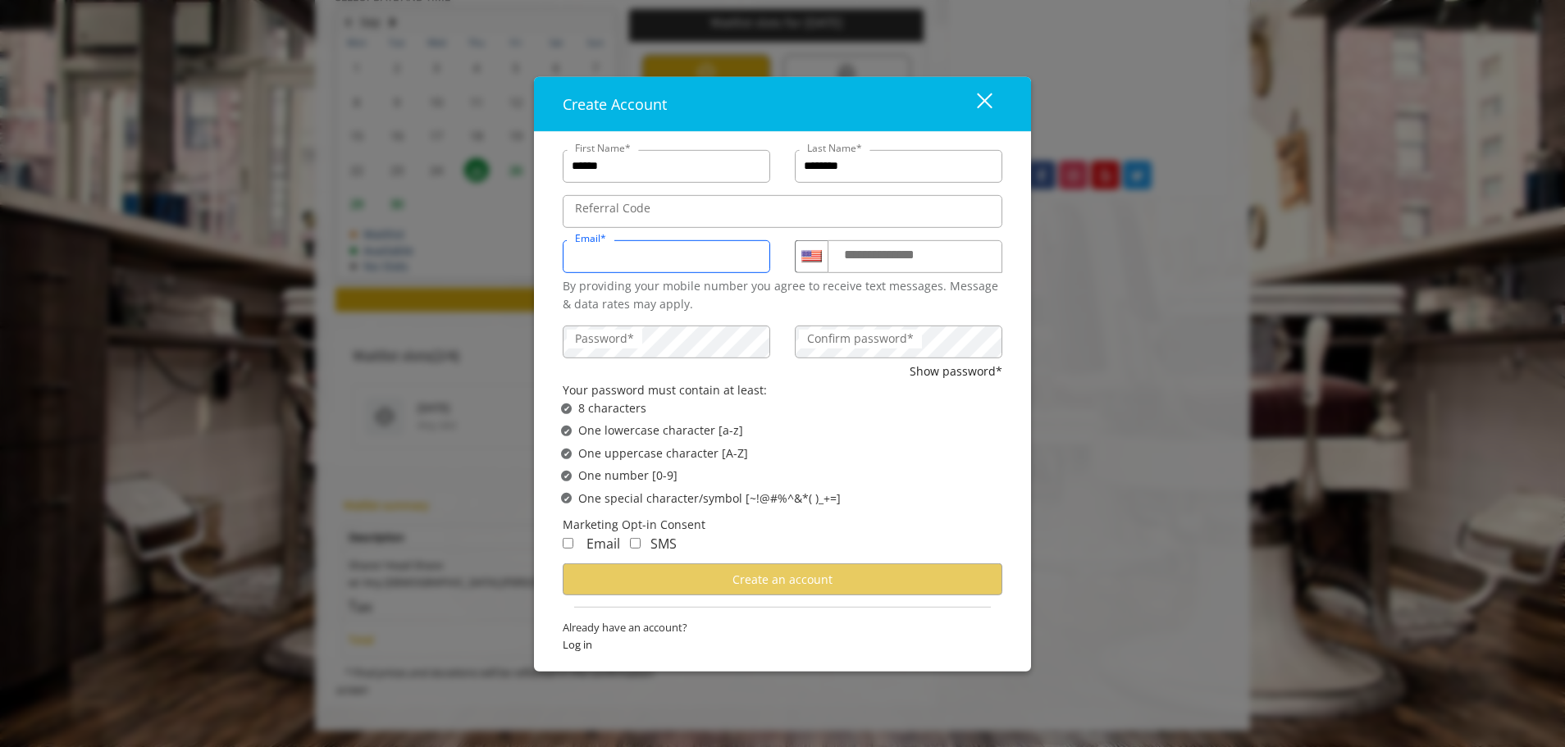
click at [696, 252] on input "Email*" at bounding box center [666, 255] width 207 height 33
type input "**********"
click at [823, 341] on div "Confirm password*" at bounding box center [898, 342] width 207 height 33
click at [835, 468] on div "✔ Password Satisfies One number [0-9]" at bounding box center [788, 476] width 454 height 18
click at [712, 212] on input "Referral Code" at bounding box center [783, 210] width 440 height 33
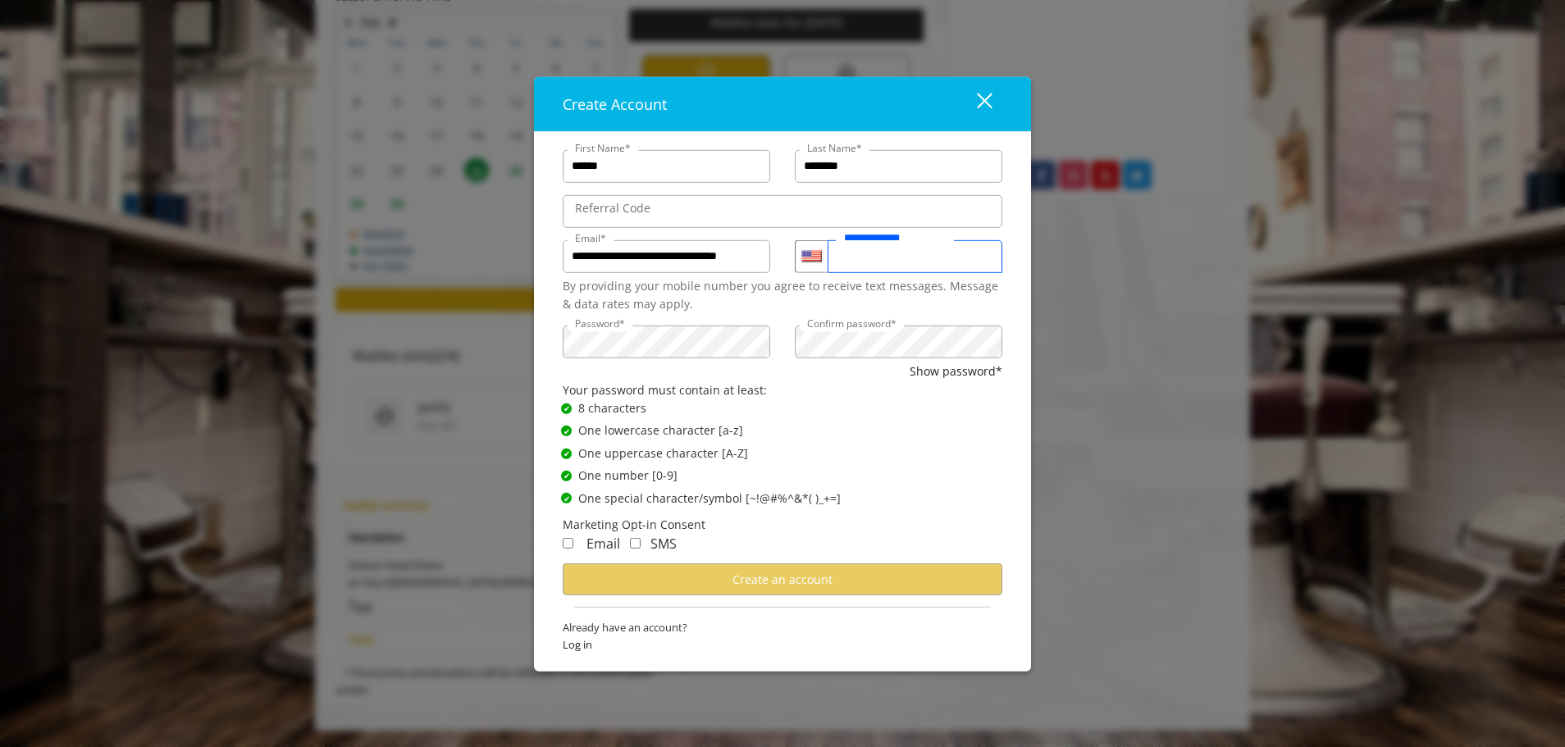
click at [955, 246] on input "**********" at bounding box center [914, 255] width 175 height 33
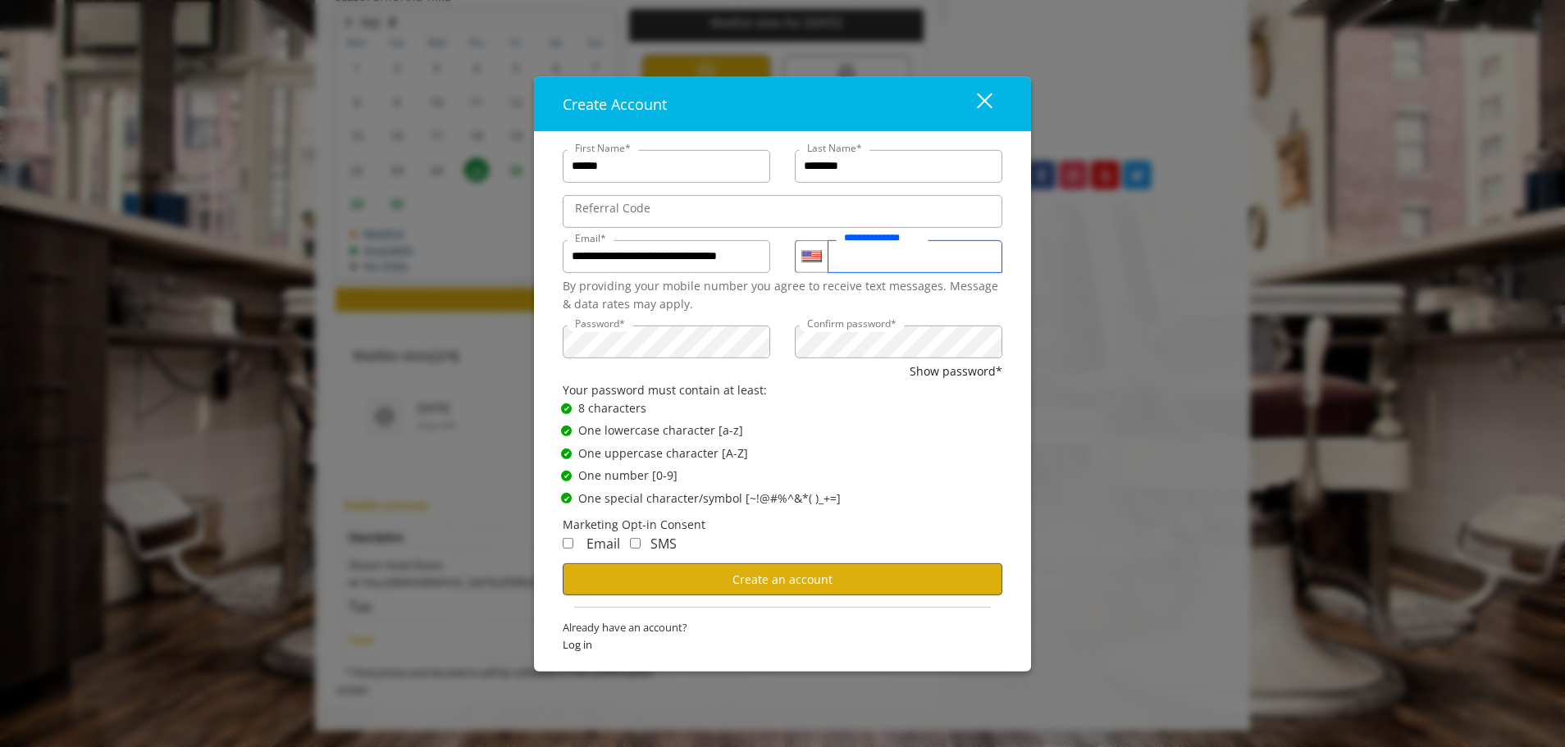
type input "**********"
click at [774, 570] on button "Create an account" at bounding box center [783, 579] width 440 height 32
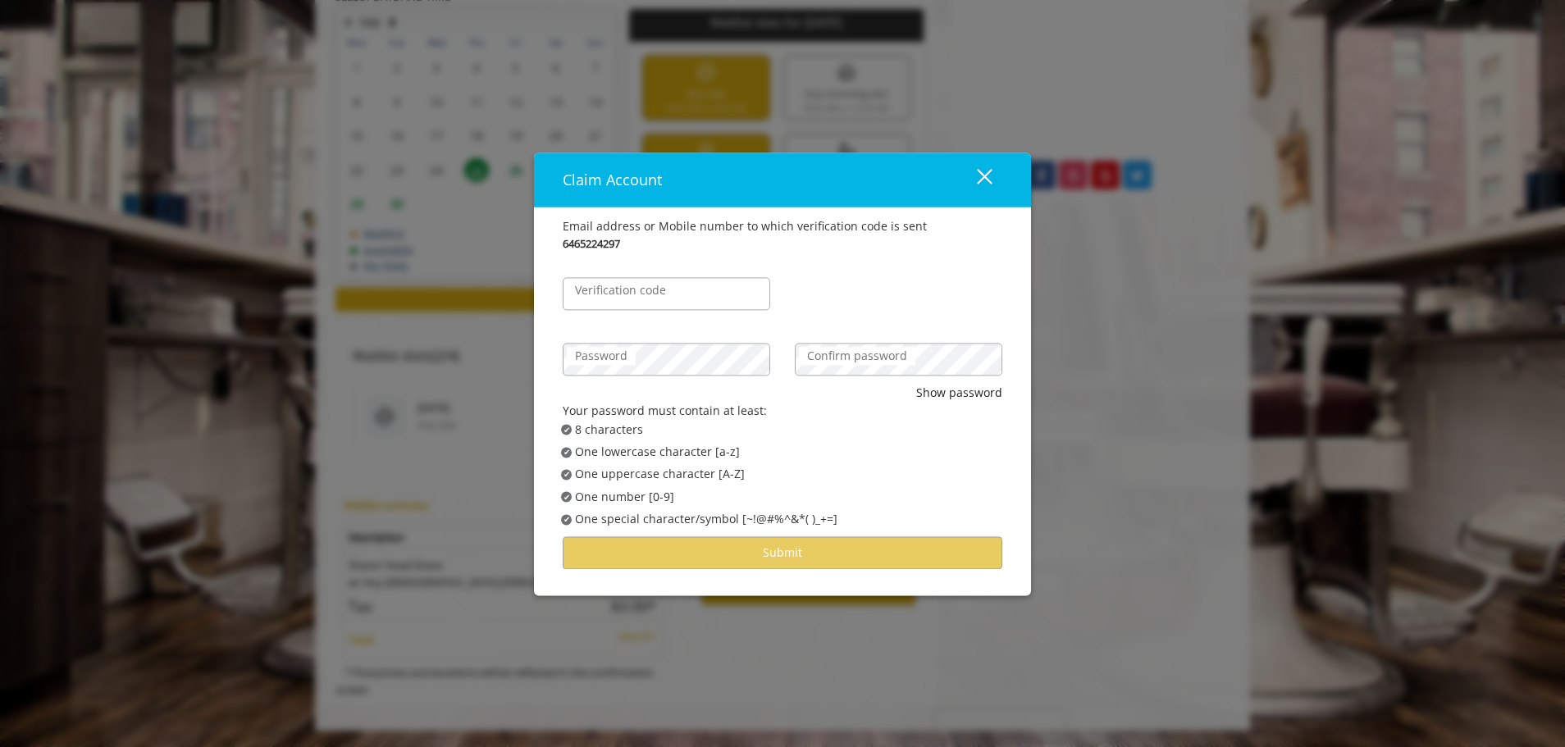
click at [774, 570] on div "Email address or Mobile number to which verification code is sent 6465224297 Ve…" at bounding box center [782, 401] width 497 height 388
click at [695, 290] on input "Verification code" at bounding box center [666, 293] width 207 height 33
type input "******"
click at [759, 369] on div "Password" at bounding box center [666, 351] width 232 height 66
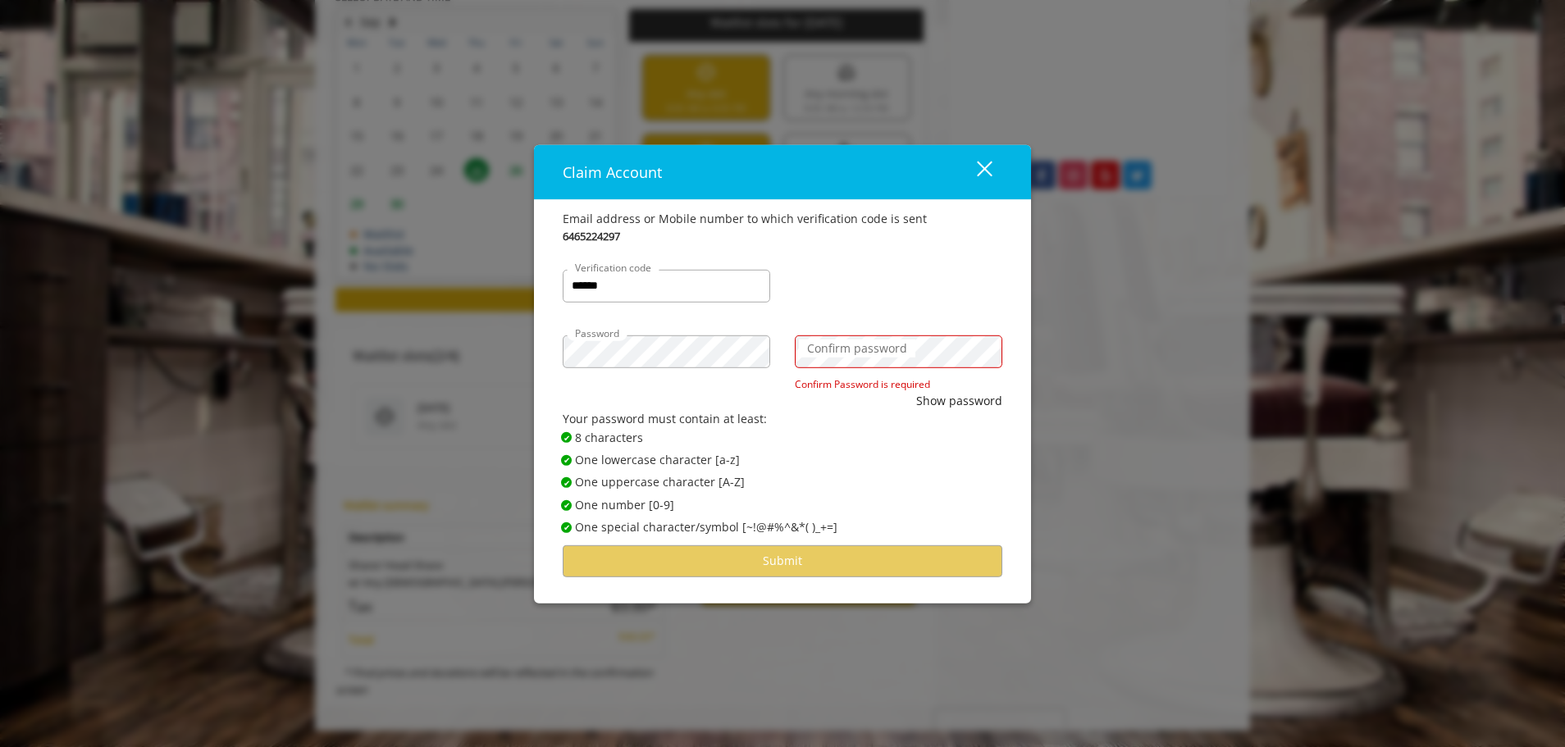
click at [856, 347] on label "Confirm password" at bounding box center [857, 349] width 116 height 18
click at [950, 403] on button "Show password" at bounding box center [959, 401] width 86 height 18
click at [480, 342] on div "Claim Account close Email address or Mobile number to which verification code i…" at bounding box center [782, 373] width 1565 height 747
click at [919, 371] on div "Confirm password Confirm Password is required" at bounding box center [898, 351] width 232 height 81
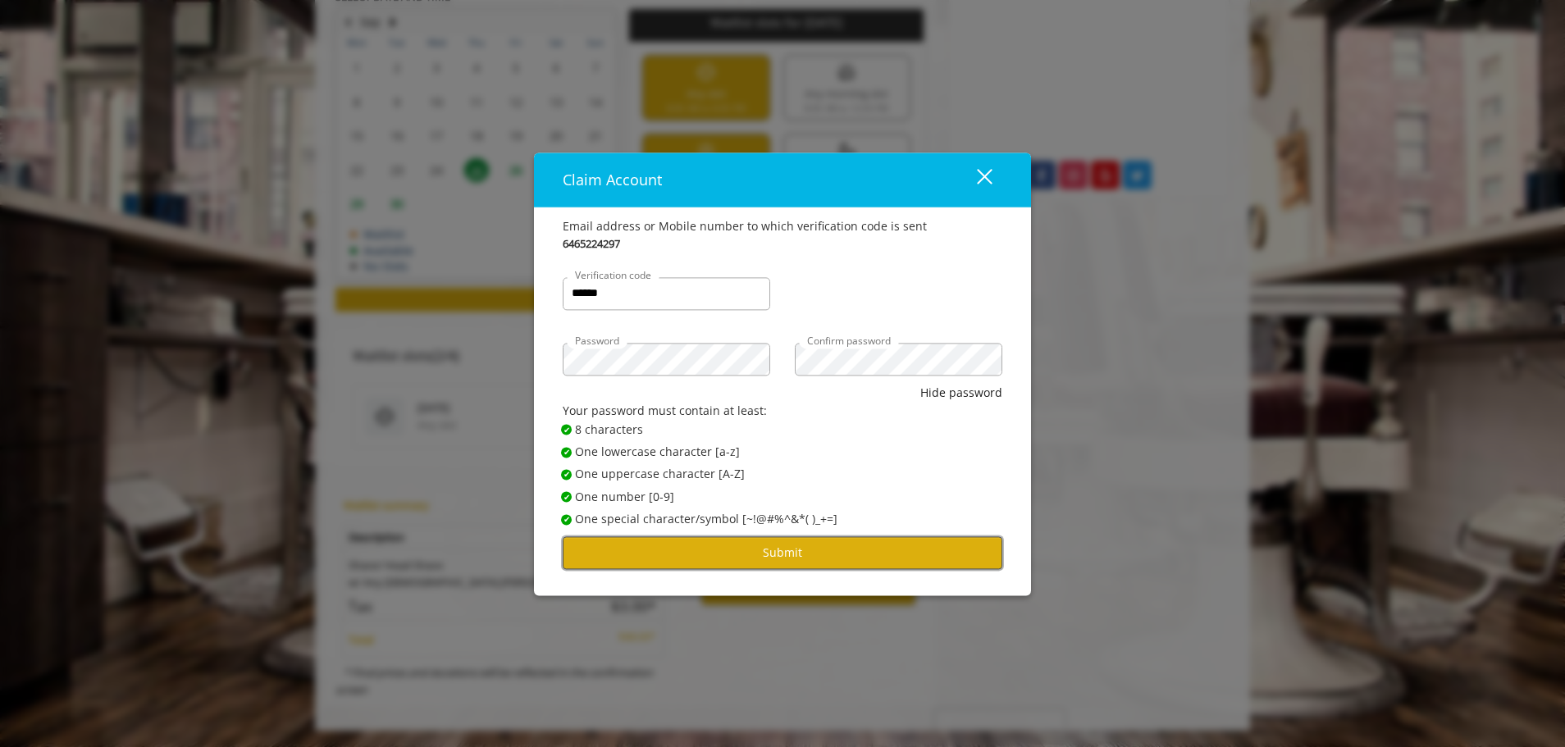
click at [829, 549] on button "Submit" at bounding box center [783, 553] width 440 height 32
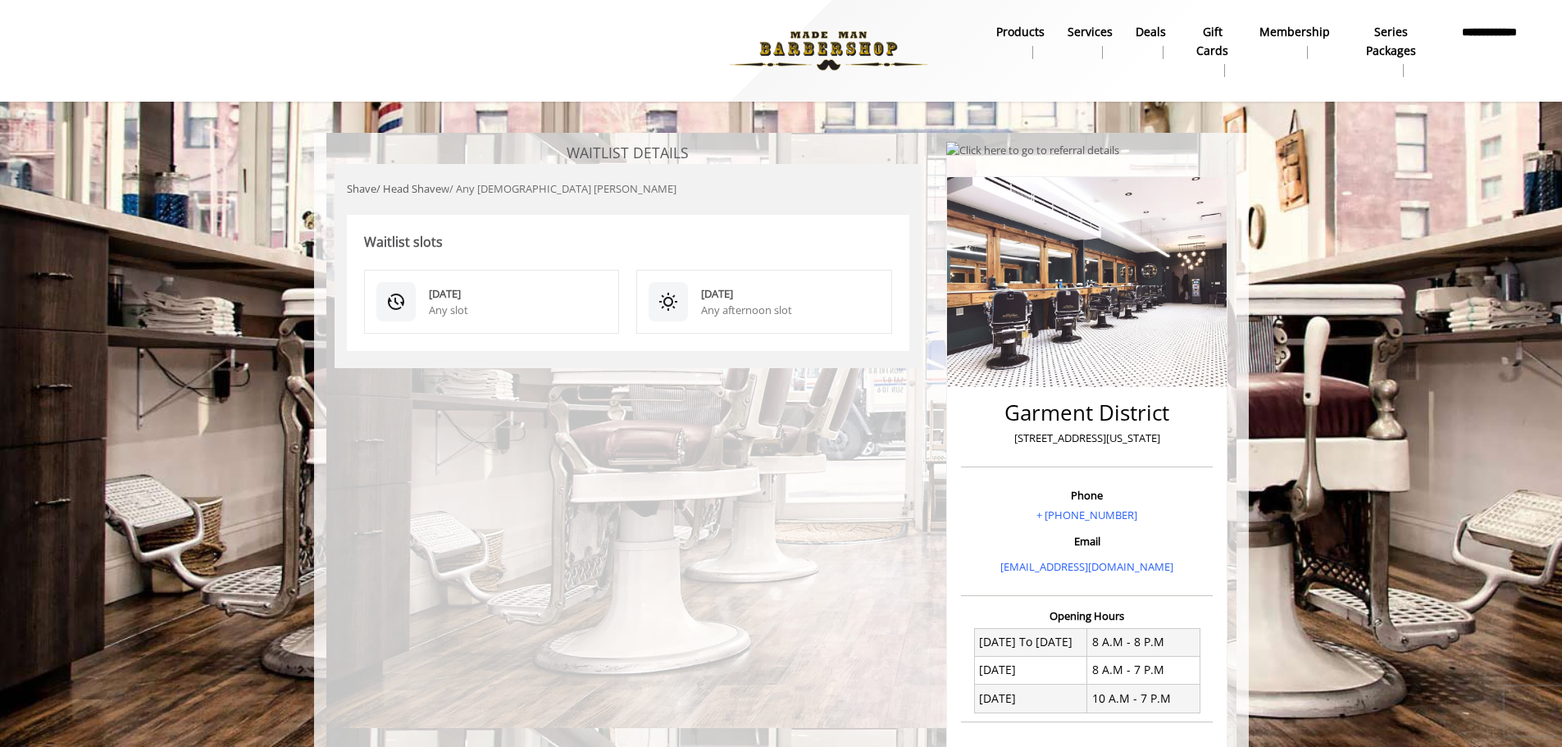
click at [829, 549] on div "WAITLIST DETAILS Shave/ Head Shave w/ Any [DEMOGRAPHIC_DATA] [PERSON_NAME] Wait…" at bounding box center [628, 566] width 613 height 850
